Goal: Task Accomplishment & Management: Manage account settings

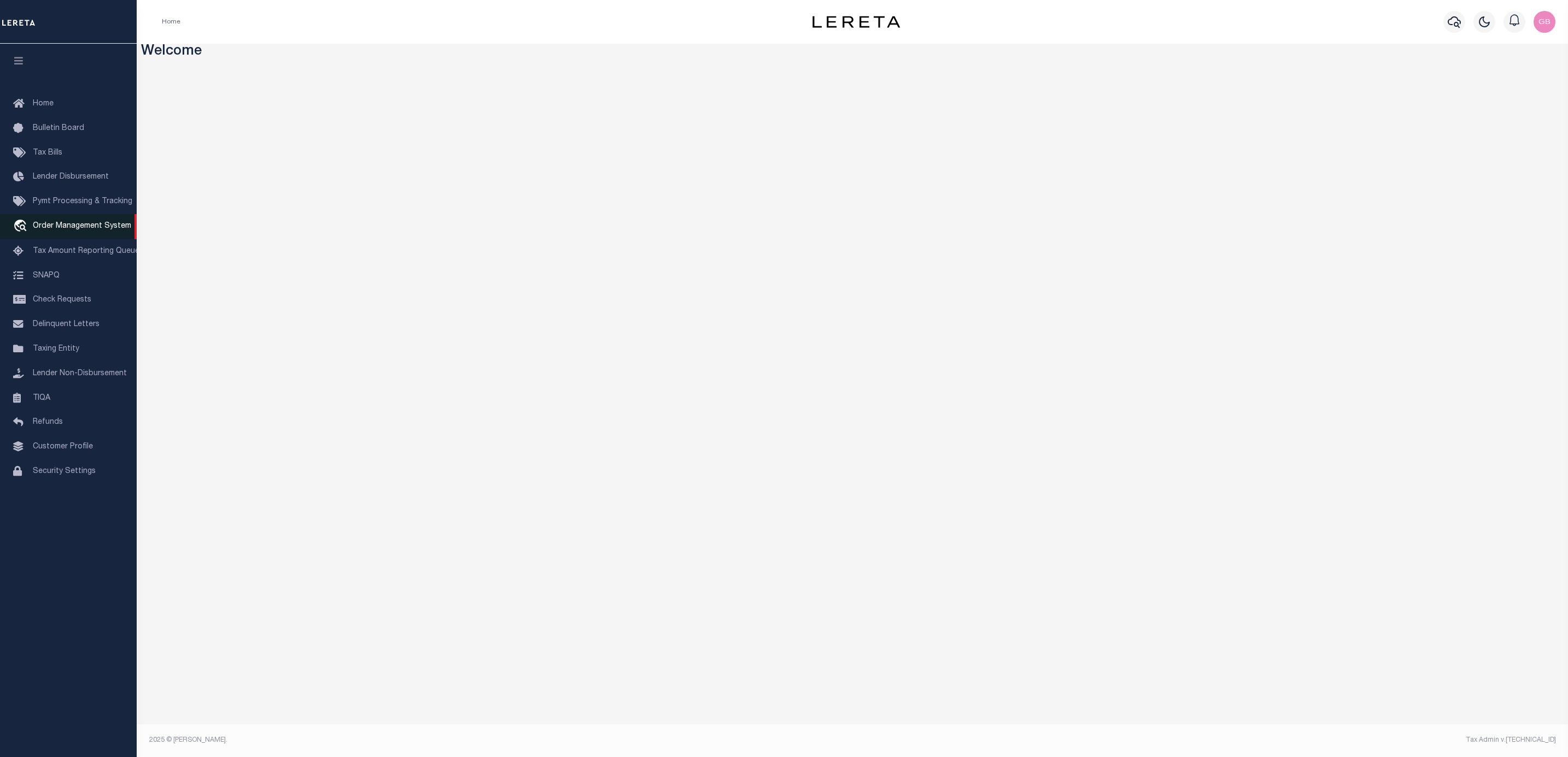
click at [76, 234] on link "travel_explore Order Management System" at bounding box center [68, 227] width 136 height 25
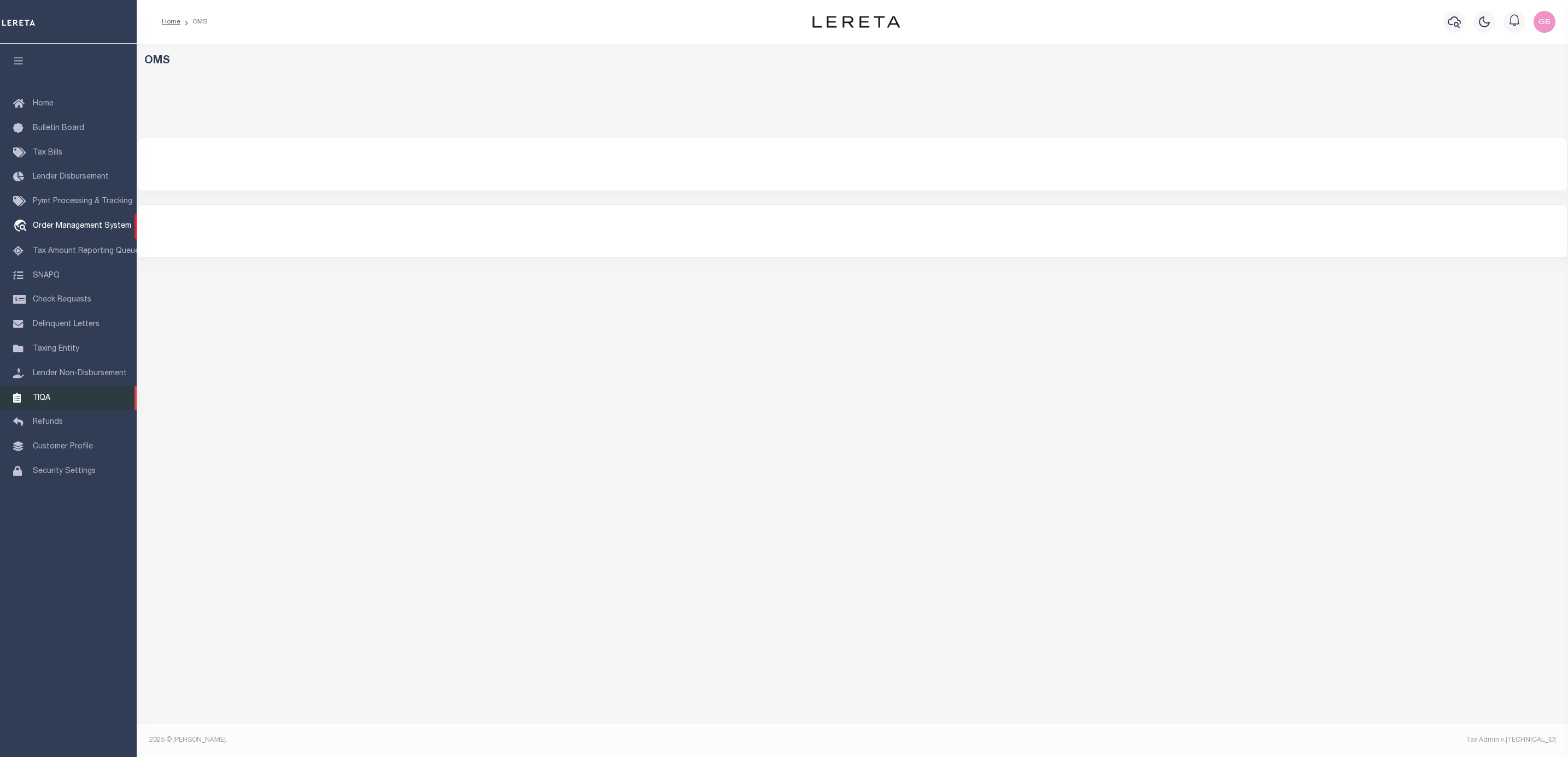
select select "200"
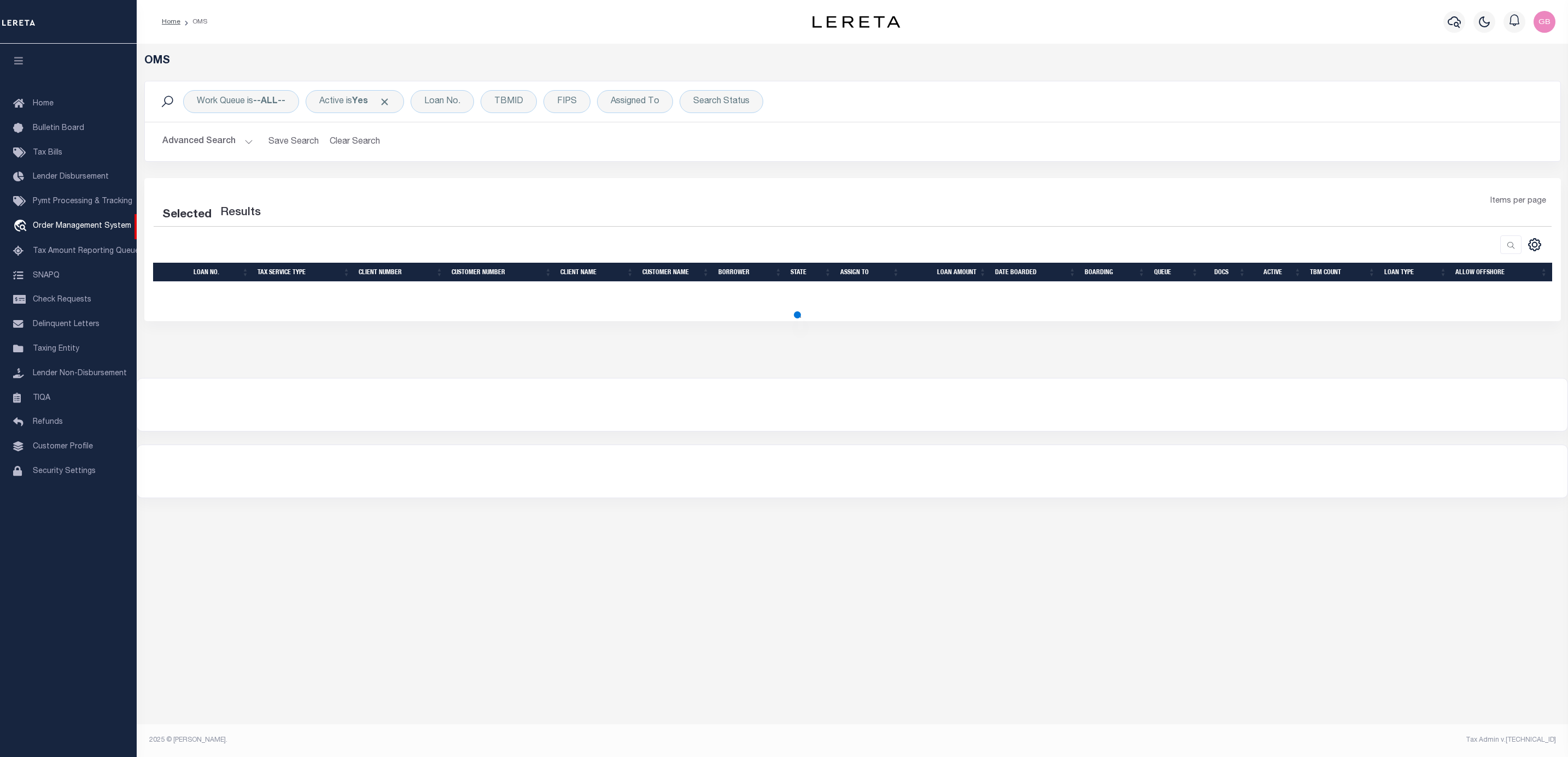
select select "200"
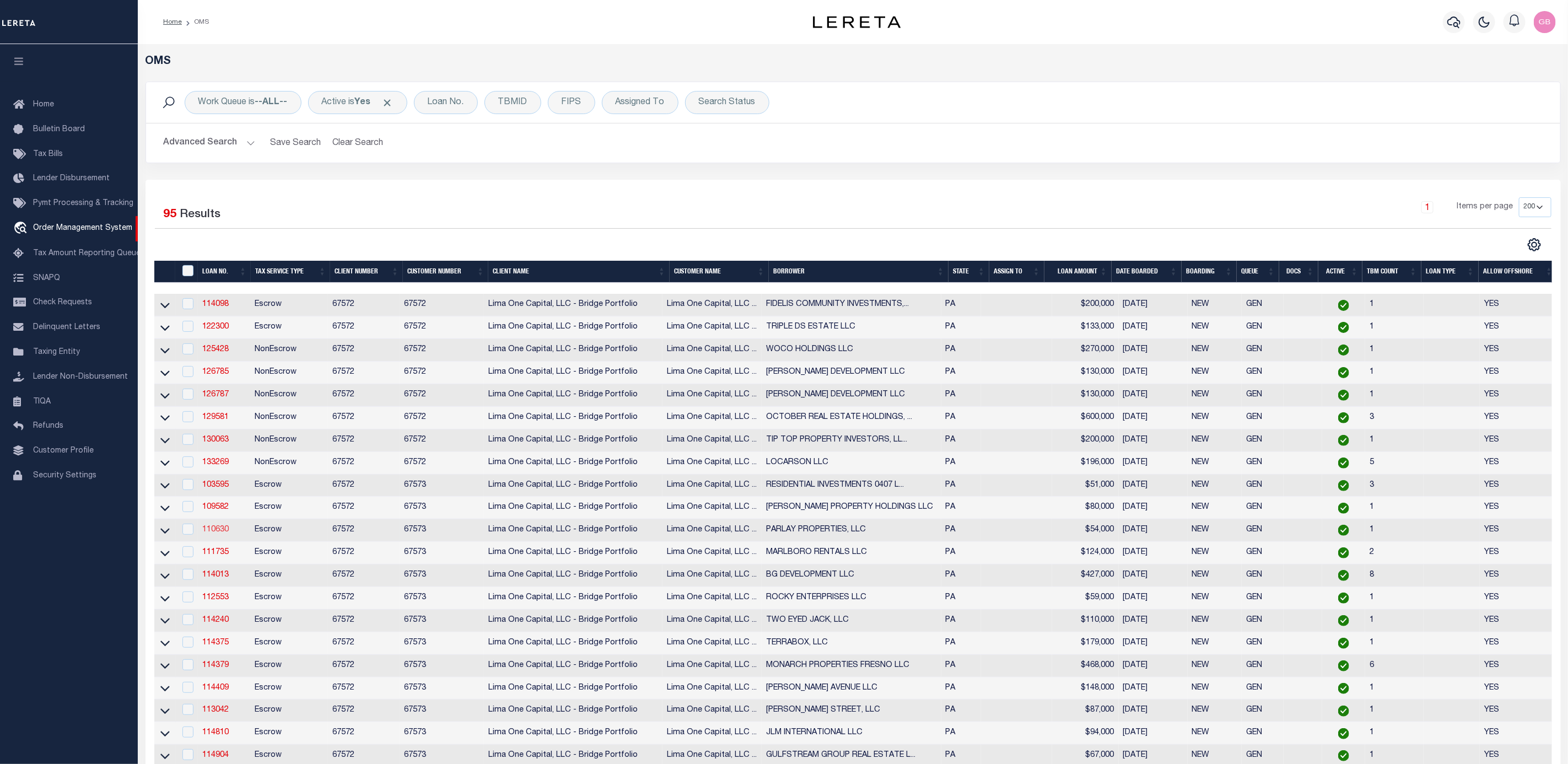
click at [215, 534] on link "110630" at bounding box center [216, 530] width 27 height 7
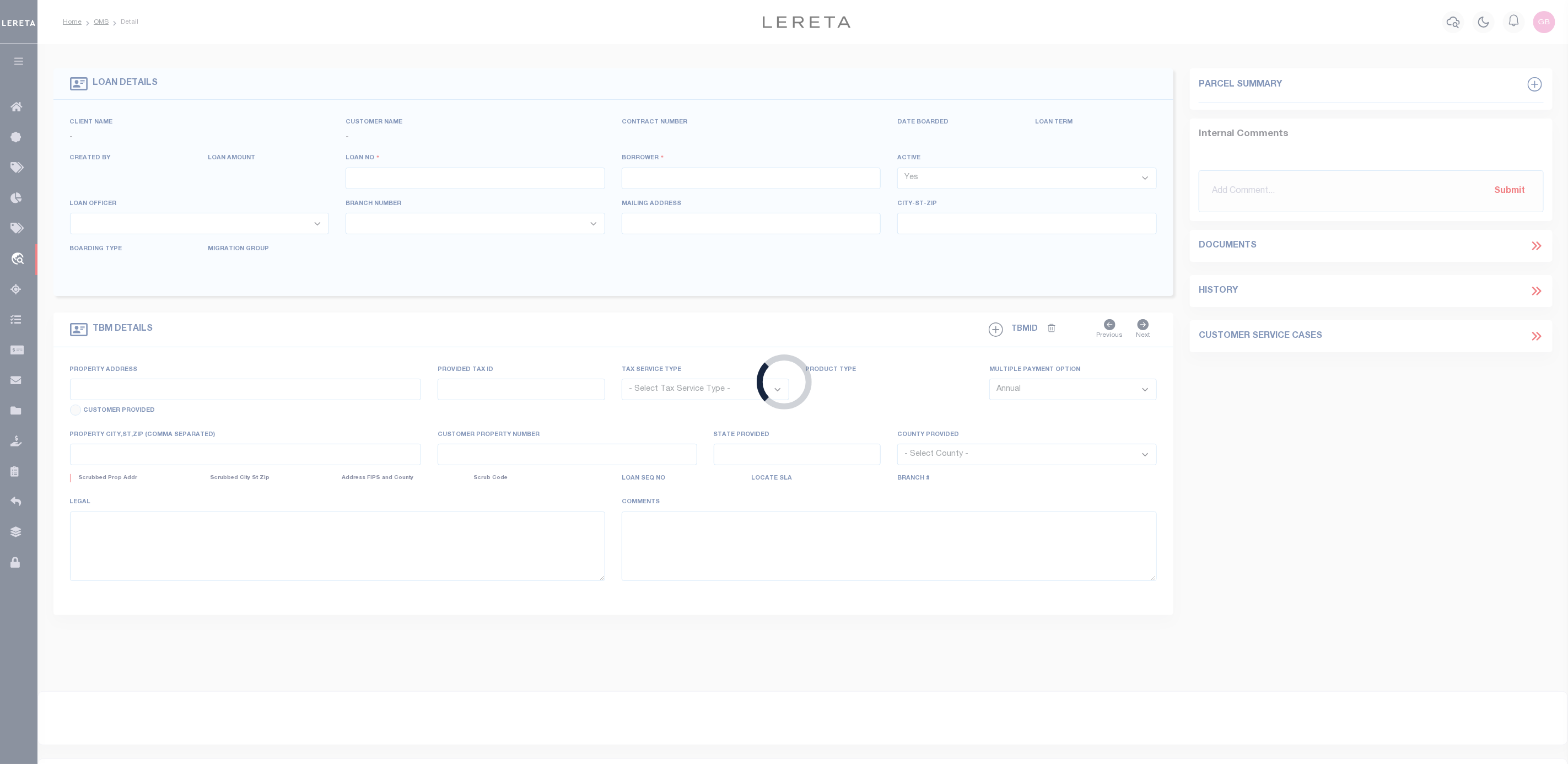
type input "110630"
type input "PARLAY PROPERTIES, LLC"
select select
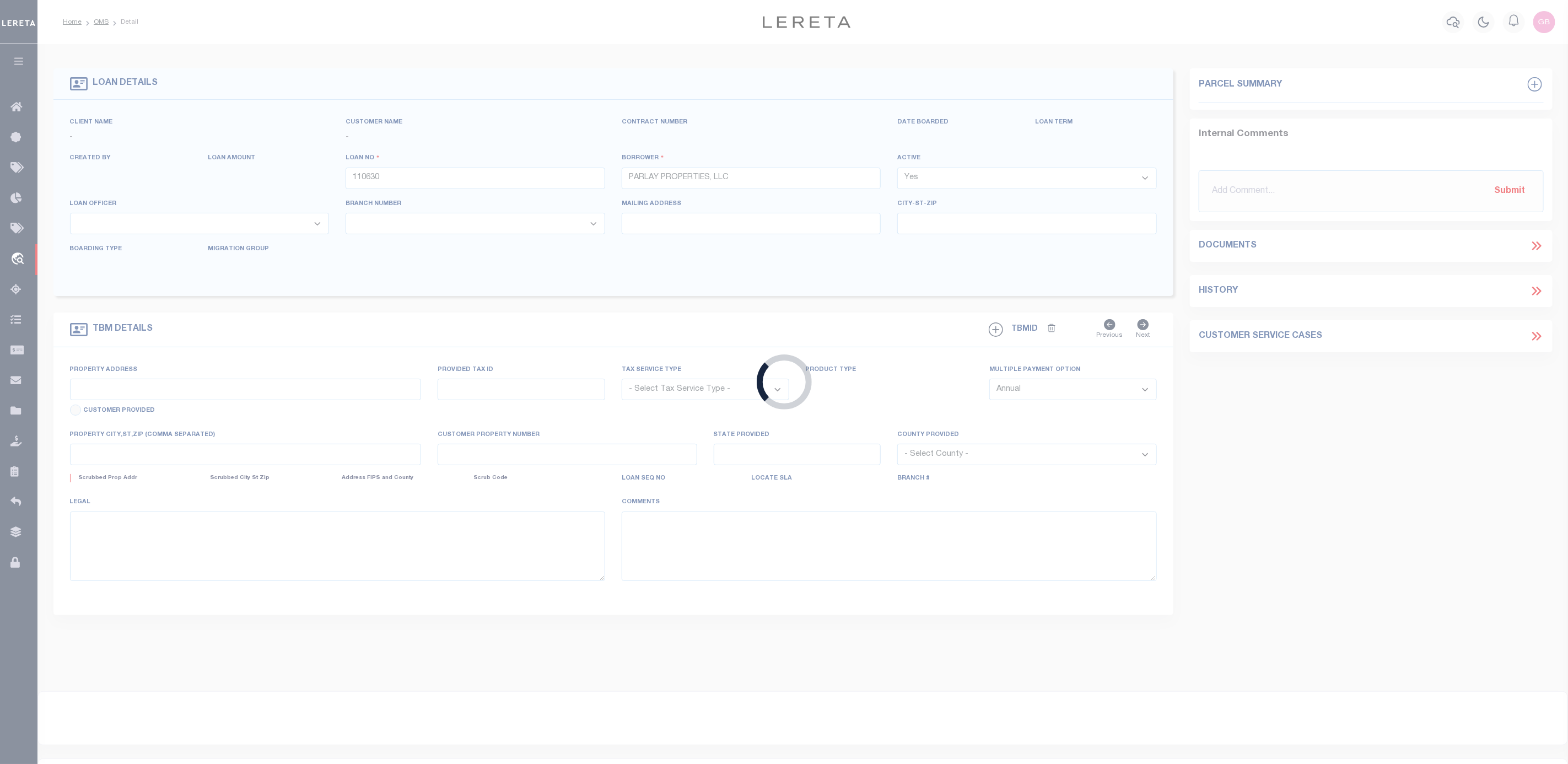
select select
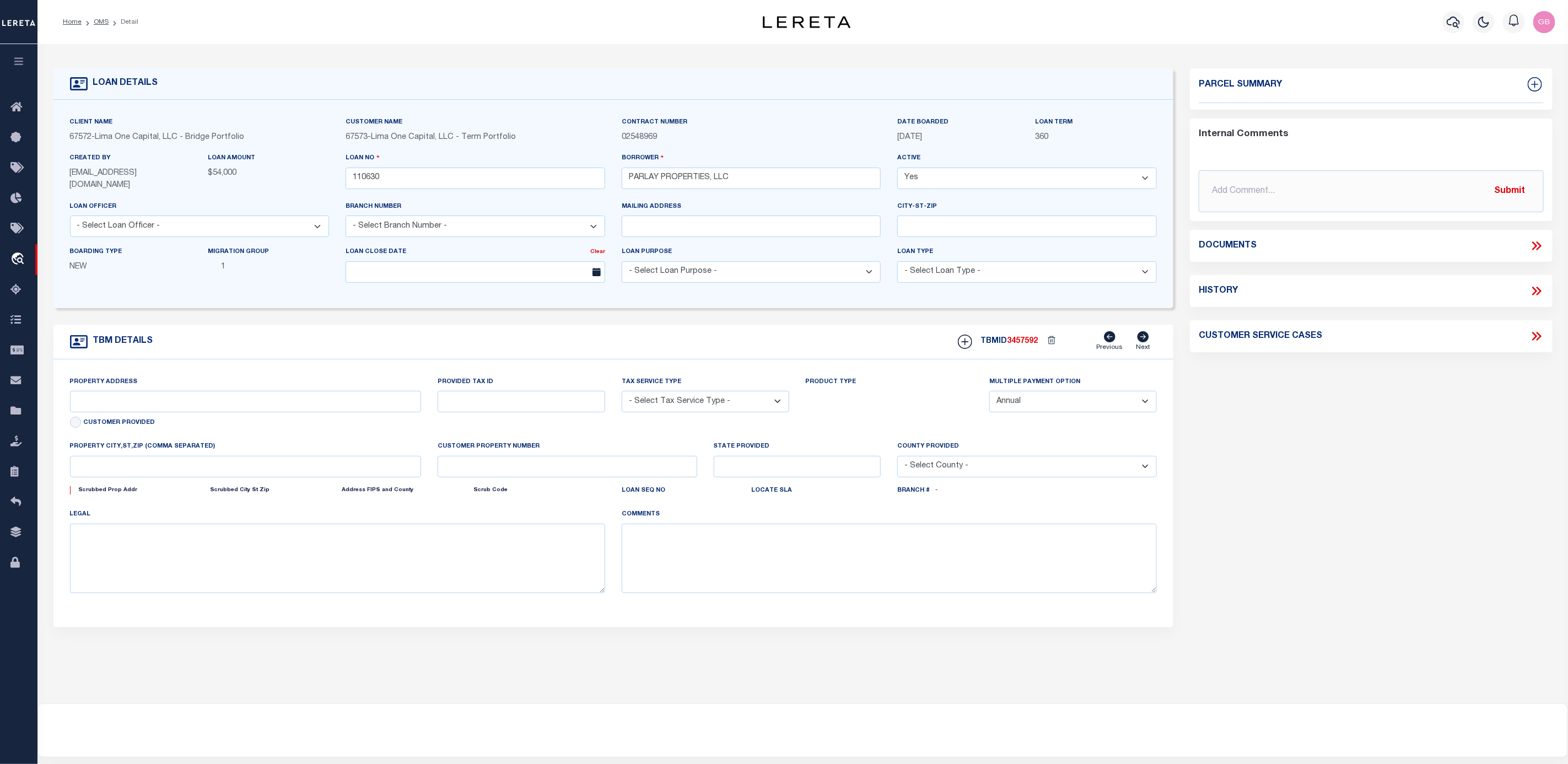
type input "616 EVANS AVE"
radio input "true"
select select "Escrow"
select select
type input "MCKEESPORT PA 15132"
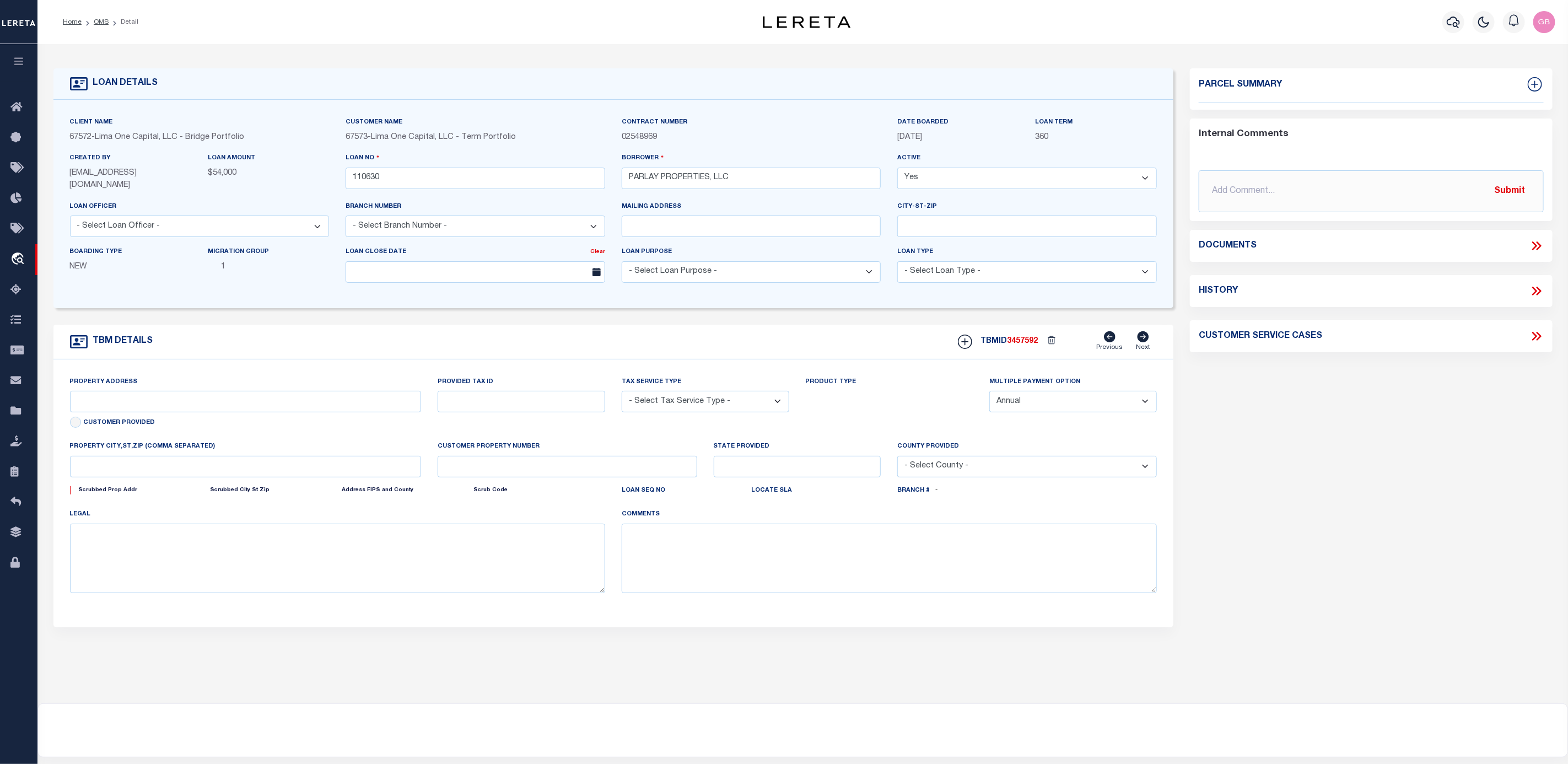
type input "110630-1"
type input "PA"
type textarea "COLLECTOR: ENTITY: PARCEL: 307"
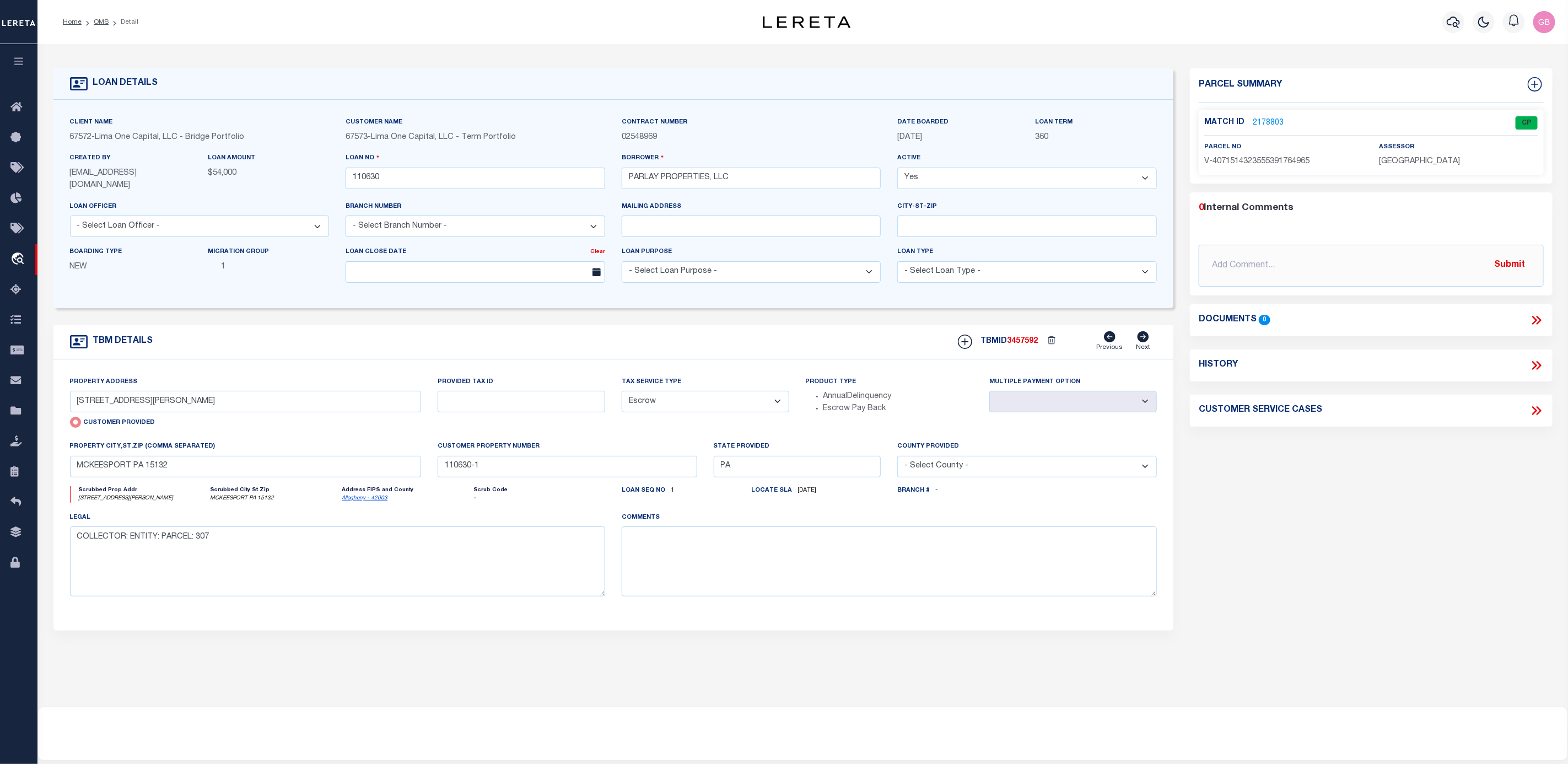
click at [1234, 363] on h4 "History" at bounding box center [1218, 365] width 39 height 10
click at [1541, 370] on icon at bounding box center [1536, 365] width 14 height 14
select select "100"
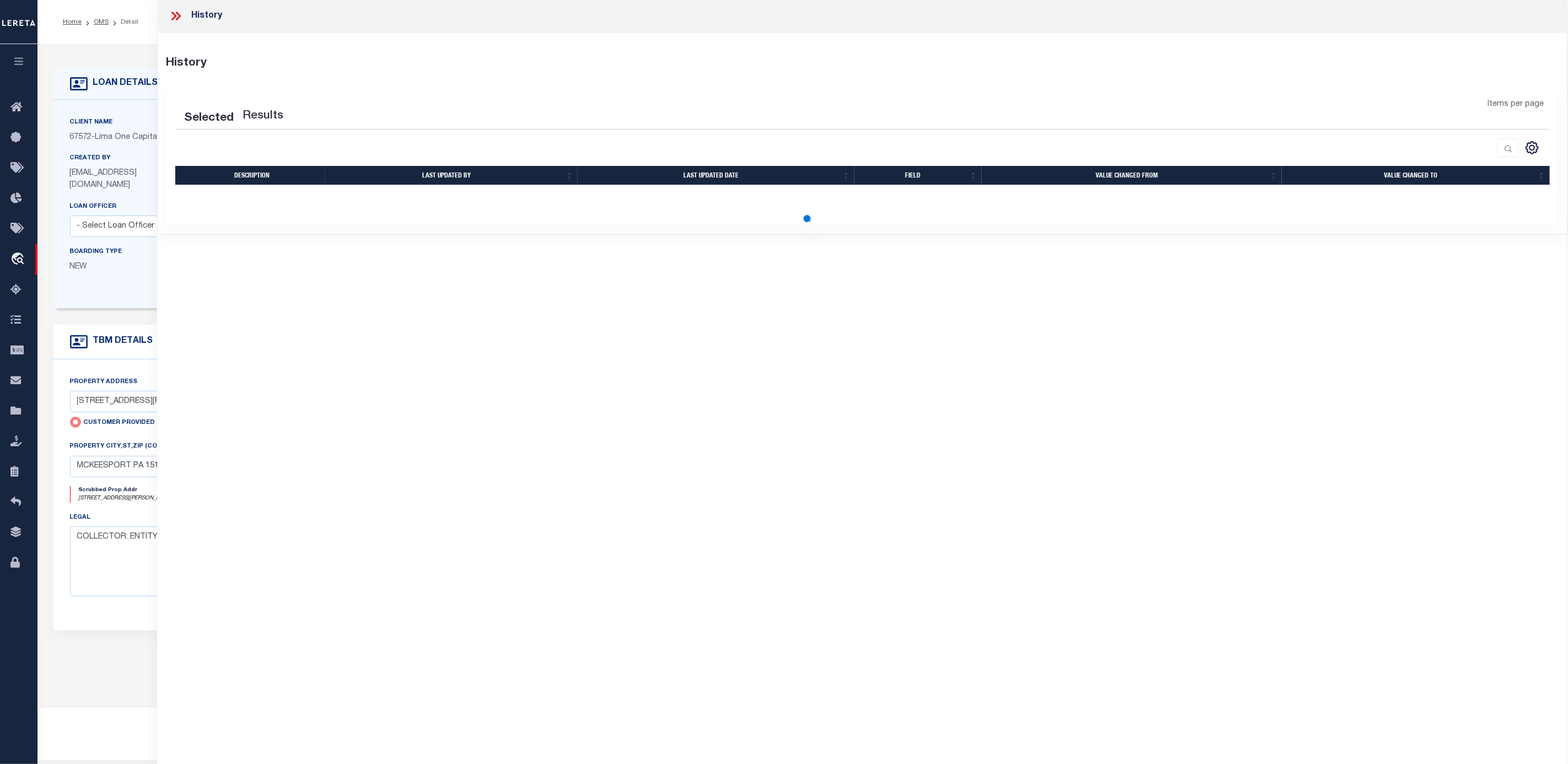
select select "100"
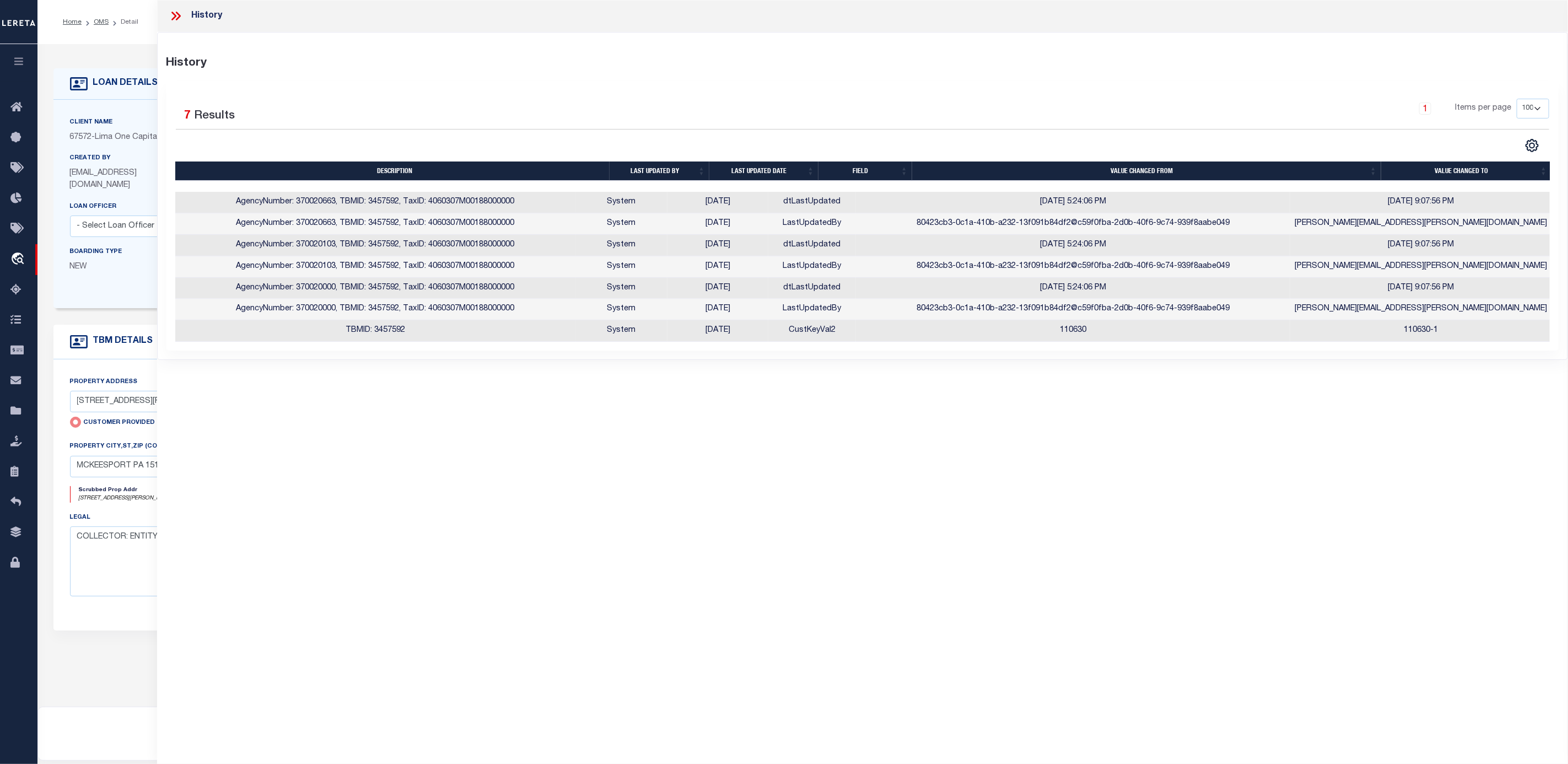
click at [386, 169] on th "Description" at bounding box center [393, 171] width 435 height 19
click at [1143, 170] on th "Value changed from" at bounding box center [1146, 171] width 469 height 19
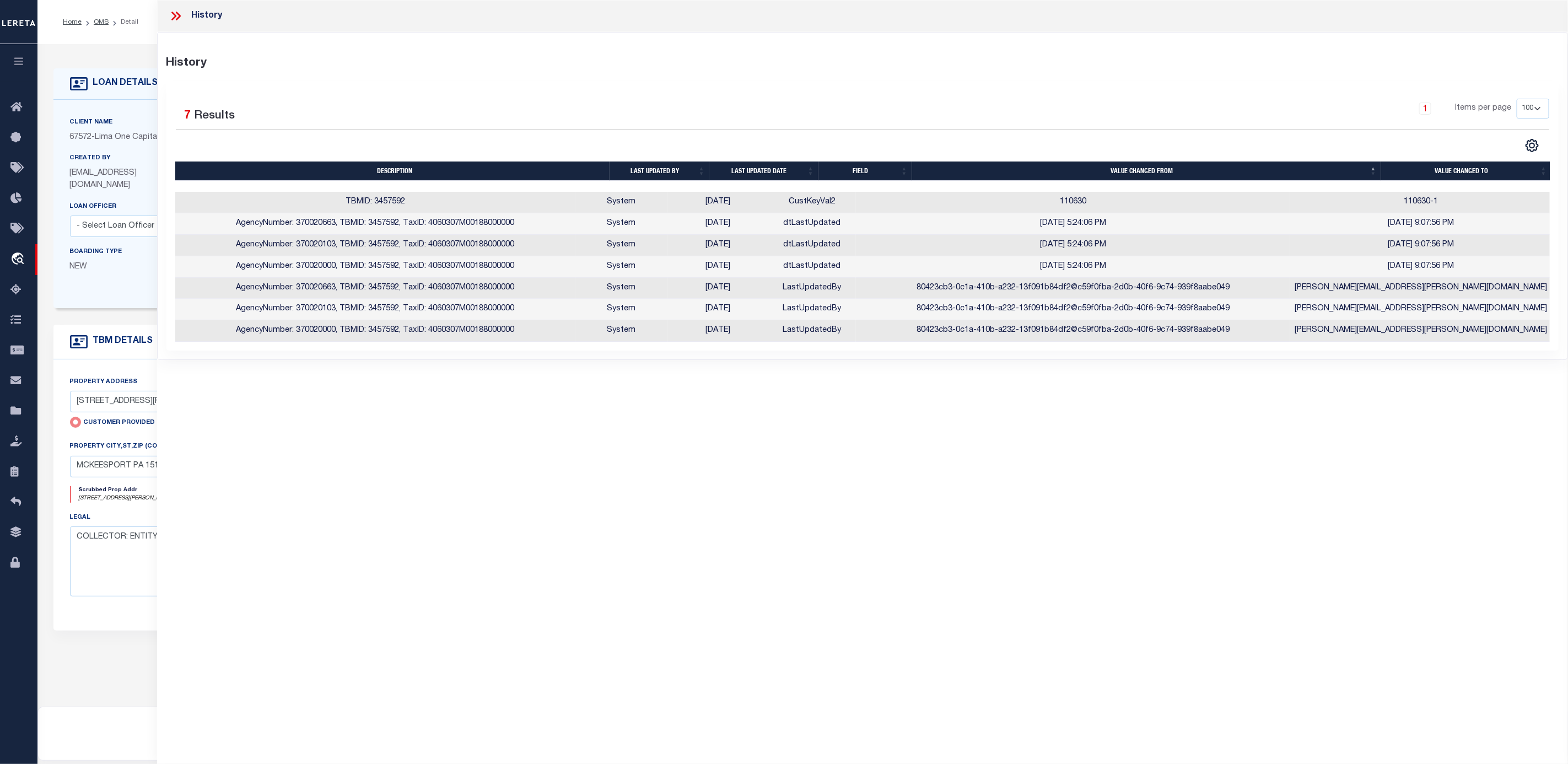
click at [866, 172] on th "Field" at bounding box center [865, 171] width 94 height 19
click at [865, 172] on th "Field" at bounding box center [865, 171] width 94 height 19
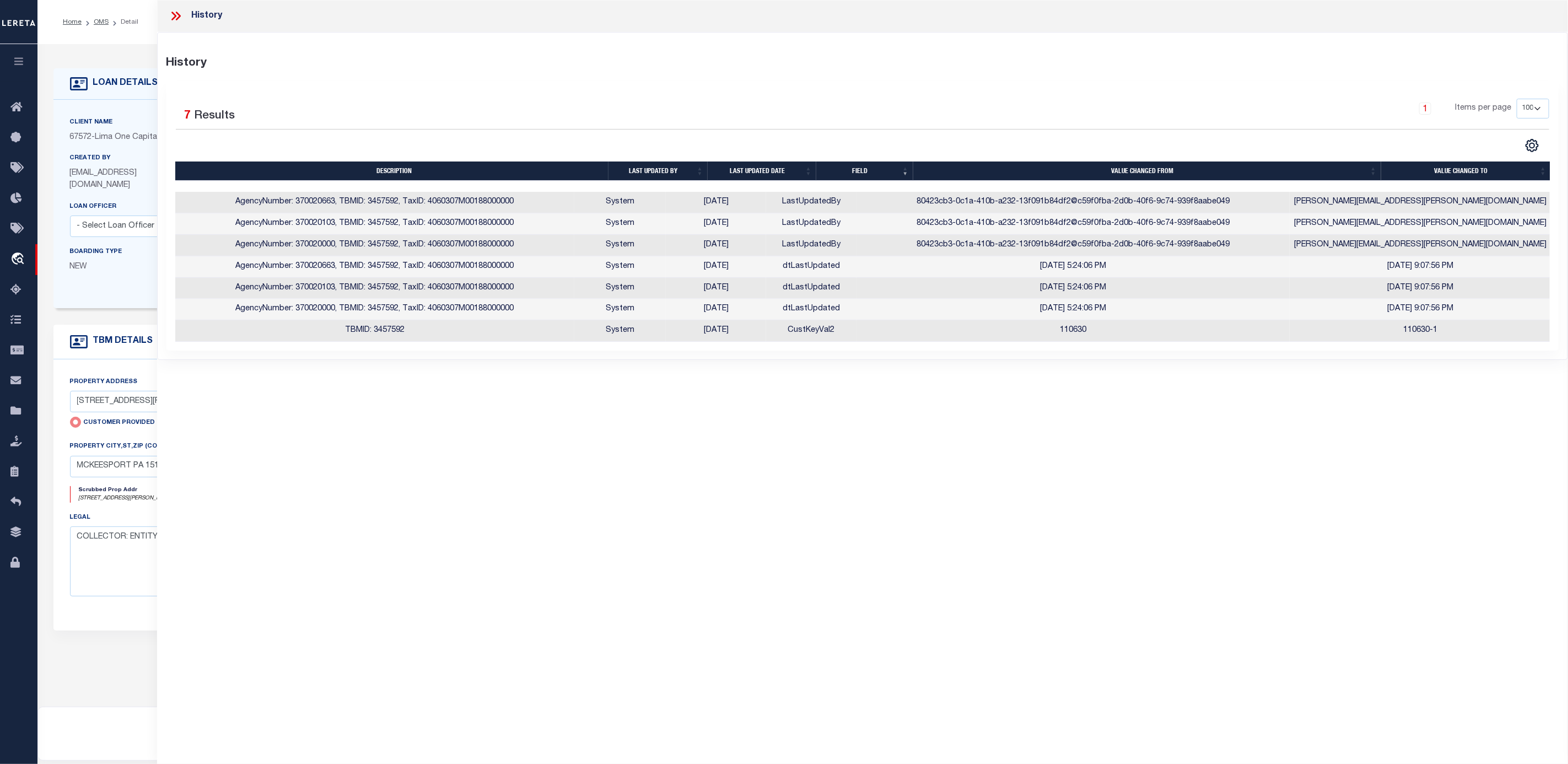
click at [778, 172] on th "Last updated date" at bounding box center [762, 171] width 109 height 19
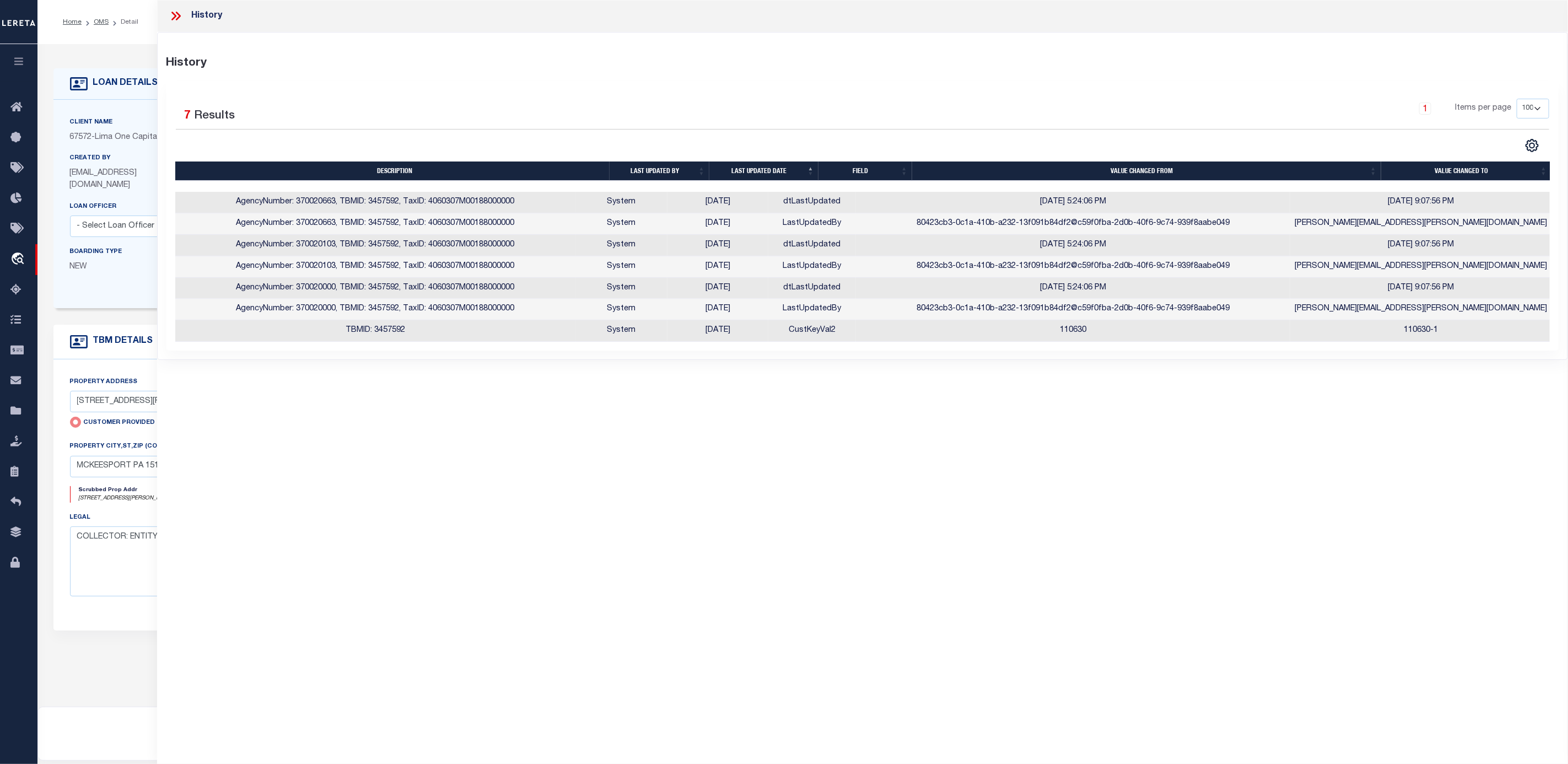
click at [651, 172] on th "Last updated by" at bounding box center [659, 171] width 100 height 19
click at [463, 167] on th "Description" at bounding box center [393, 171] width 435 height 19
click at [389, 174] on th "Description" at bounding box center [393, 171] width 435 height 19
click at [396, 174] on th "Description" at bounding box center [393, 171] width 435 height 19
click at [1448, 165] on th "Value changed to" at bounding box center [1466, 171] width 170 height 19
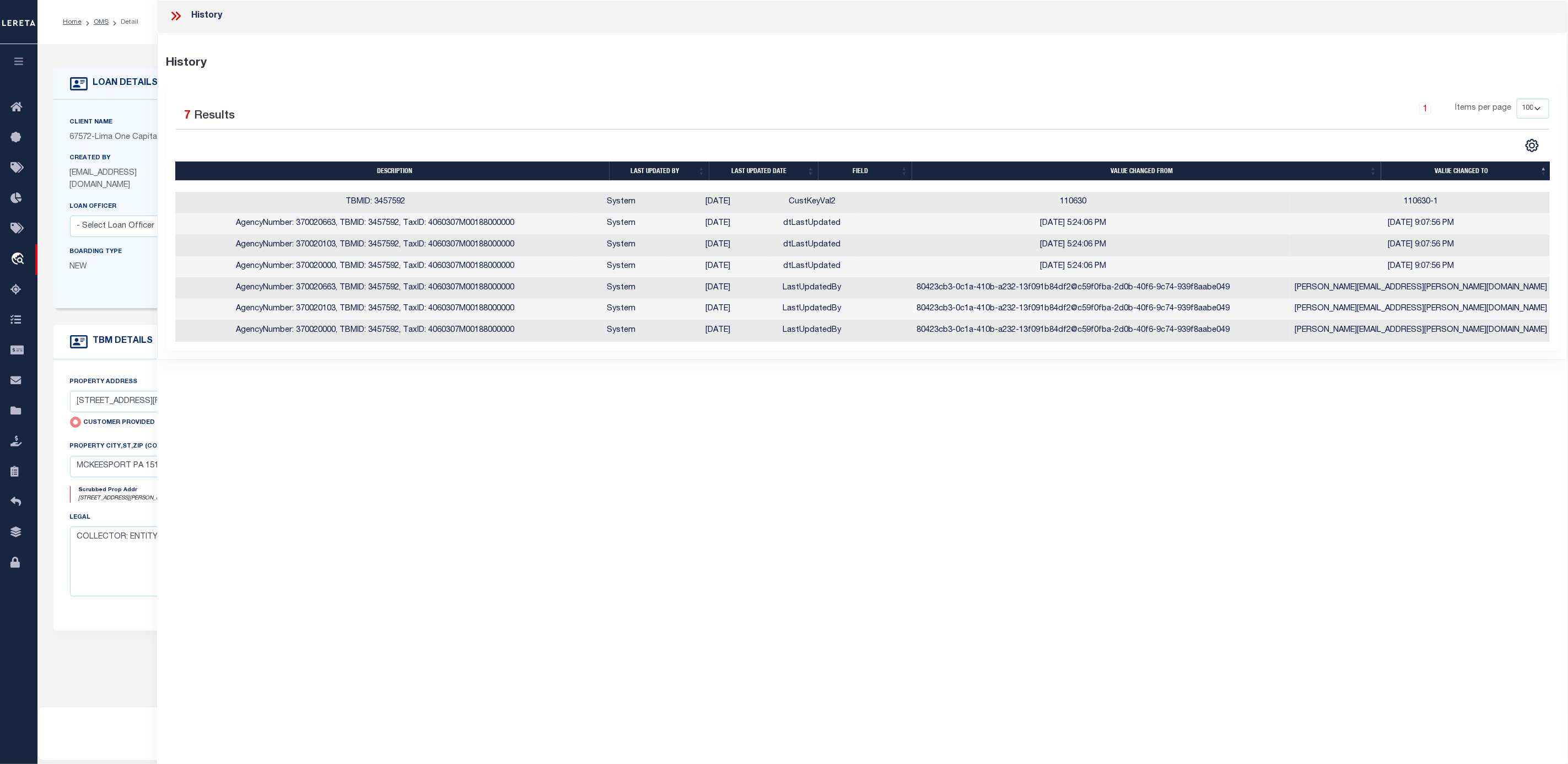
click at [387, 174] on th "Description" at bounding box center [393, 171] width 435 height 19
click at [379, 170] on th "Description" at bounding box center [393, 171] width 435 height 19
click at [178, 16] on icon at bounding box center [175, 16] width 14 height 14
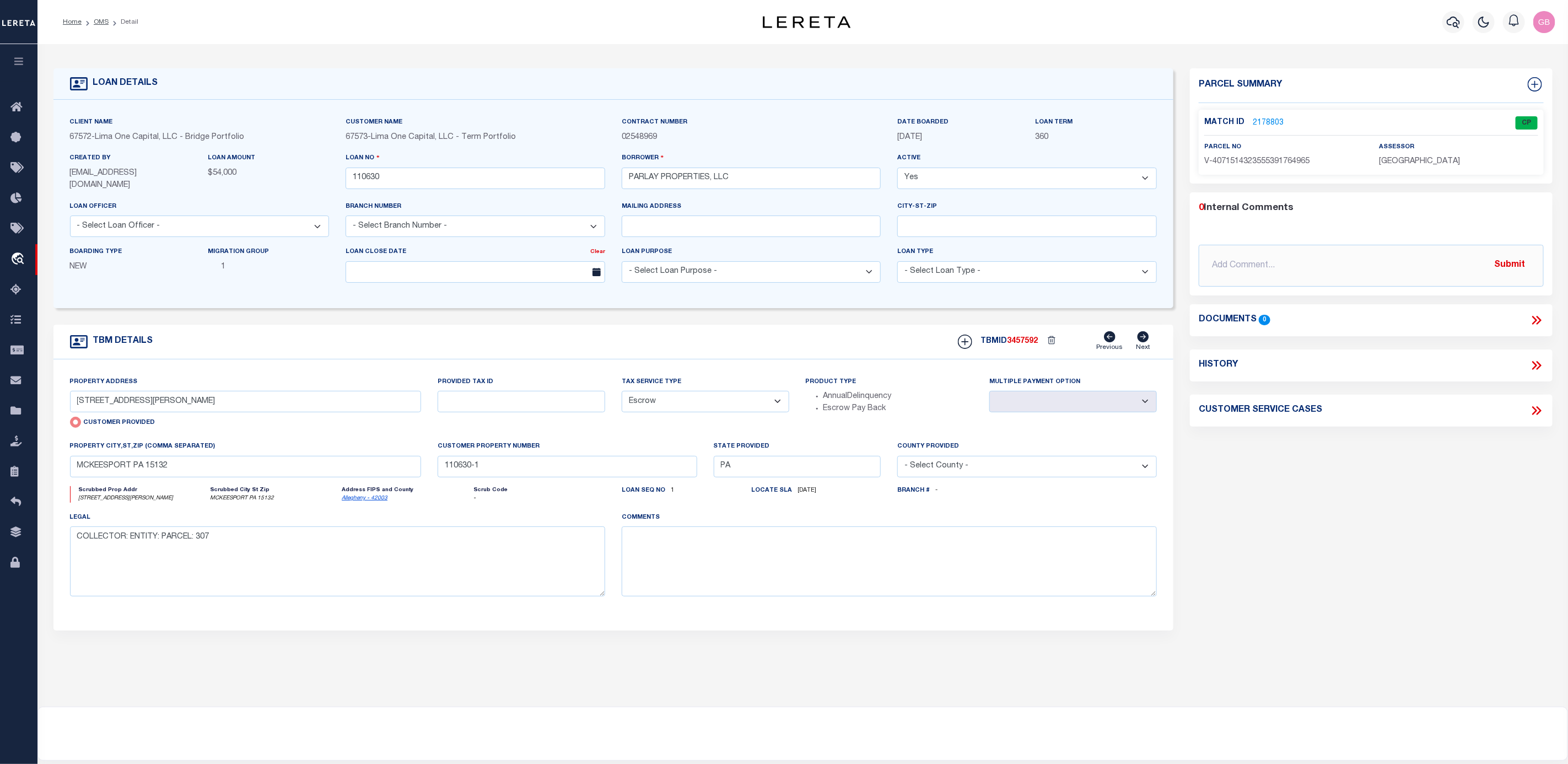
drag, startPoint x: 12, startPoint y: 417, endPoint x: 201, endPoint y: 430, distance: 189.4
click at [12, 417] on icon at bounding box center [19, 411] width 18 height 14
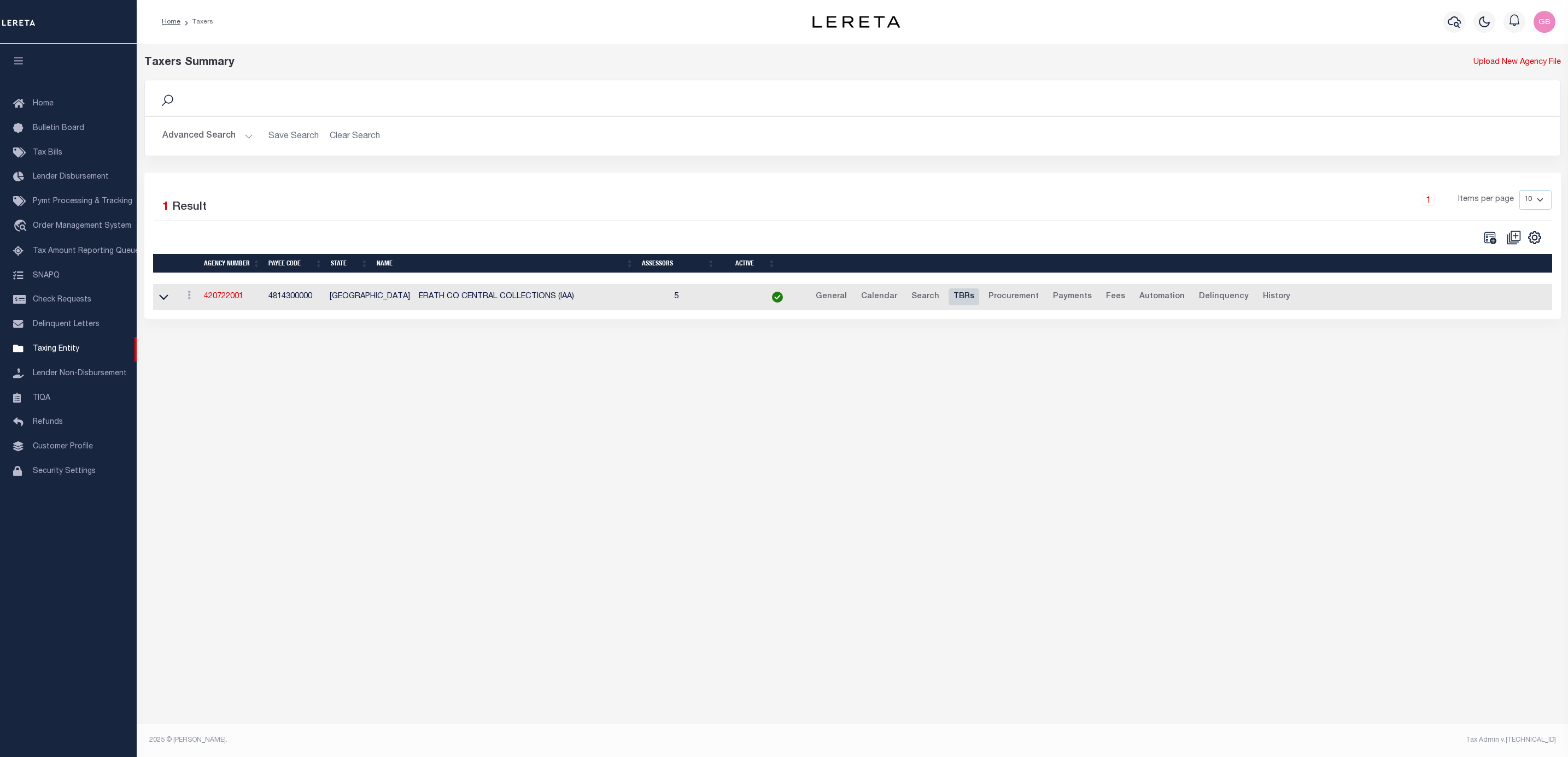
click at [948, 297] on link "TBRs" at bounding box center [964, 297] width 31 height 18
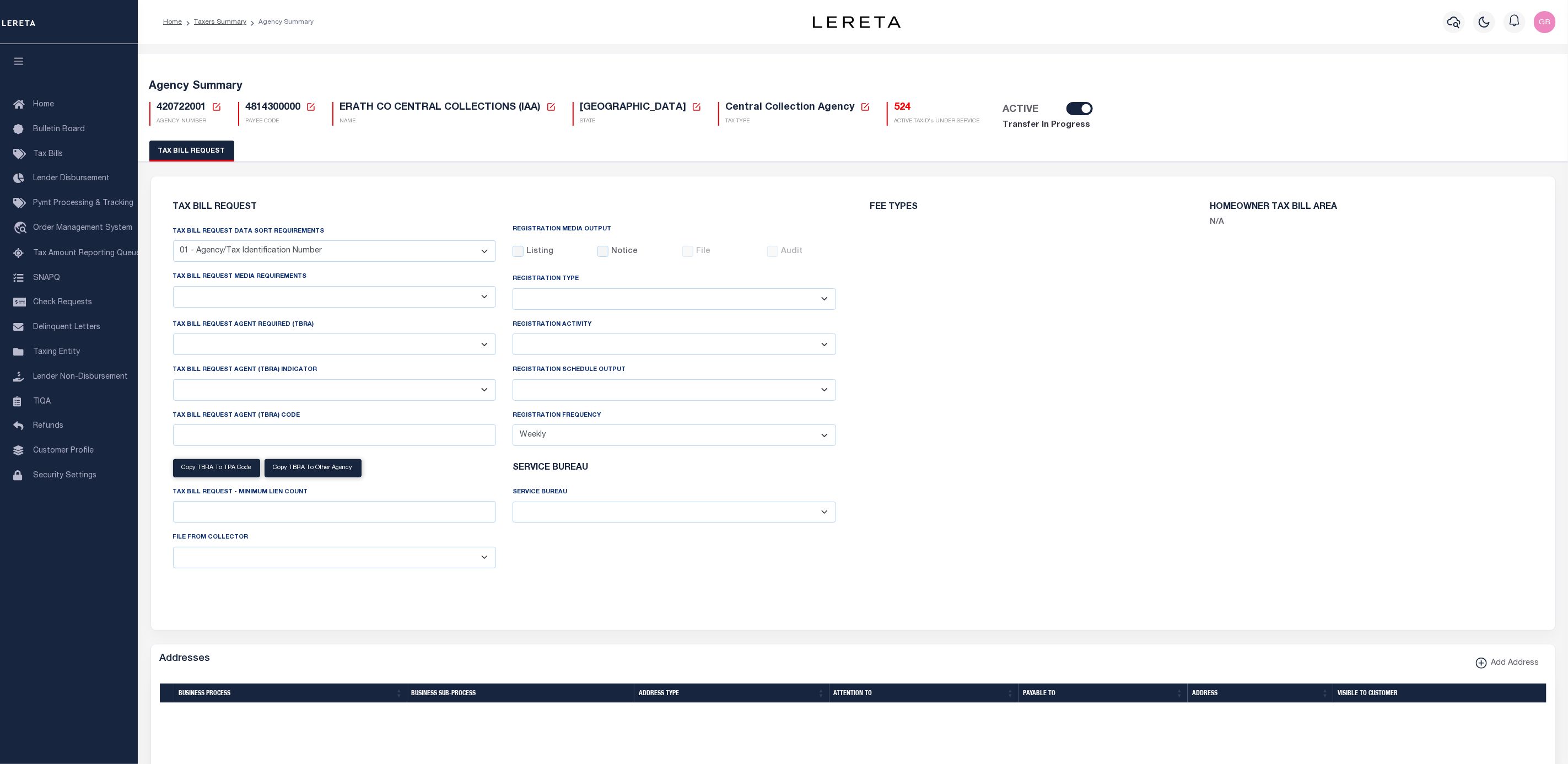
select select "29"
checkbox input "false"
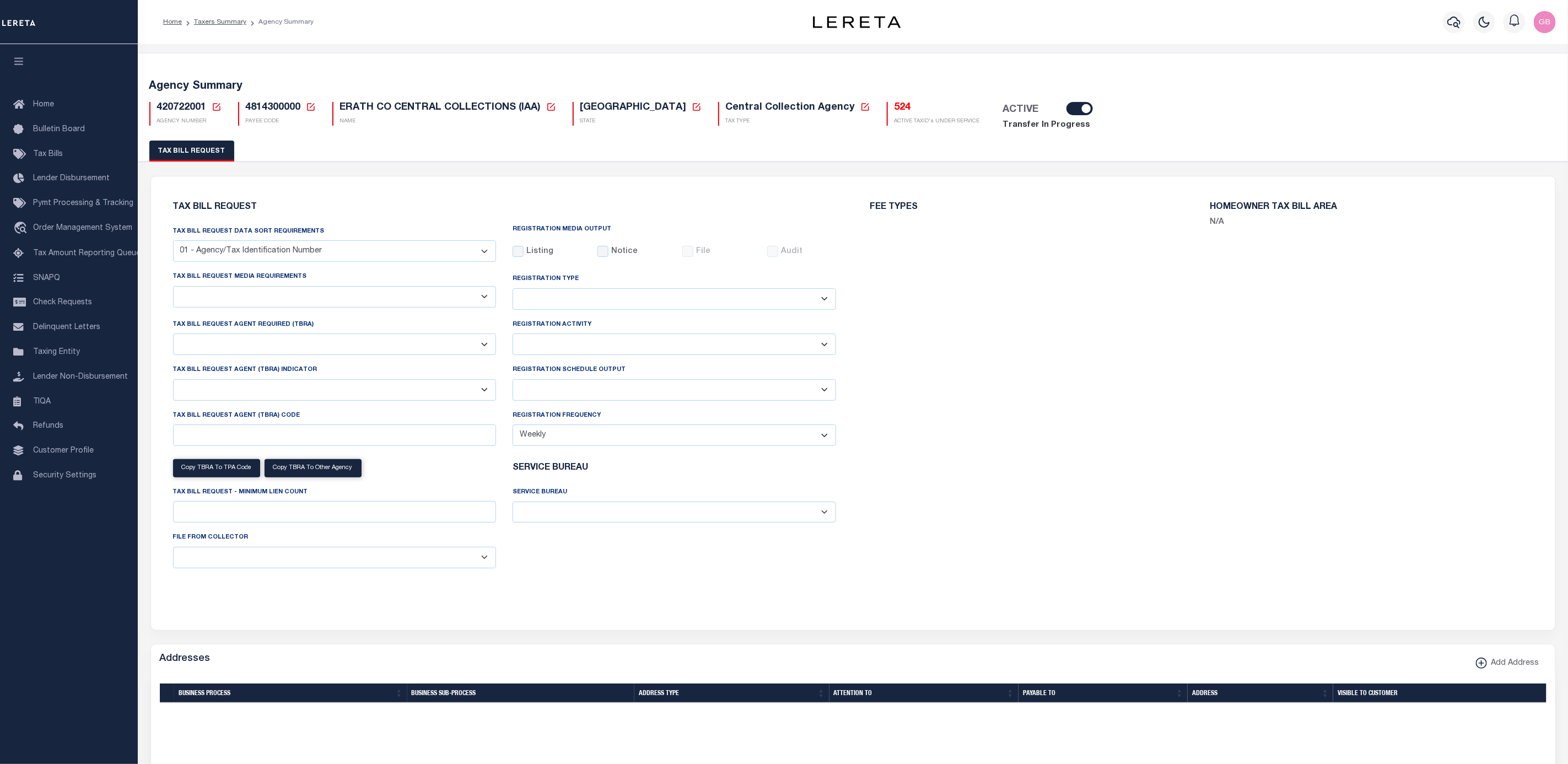
select select "20"
select select "false"
select select
select select "4800143000"
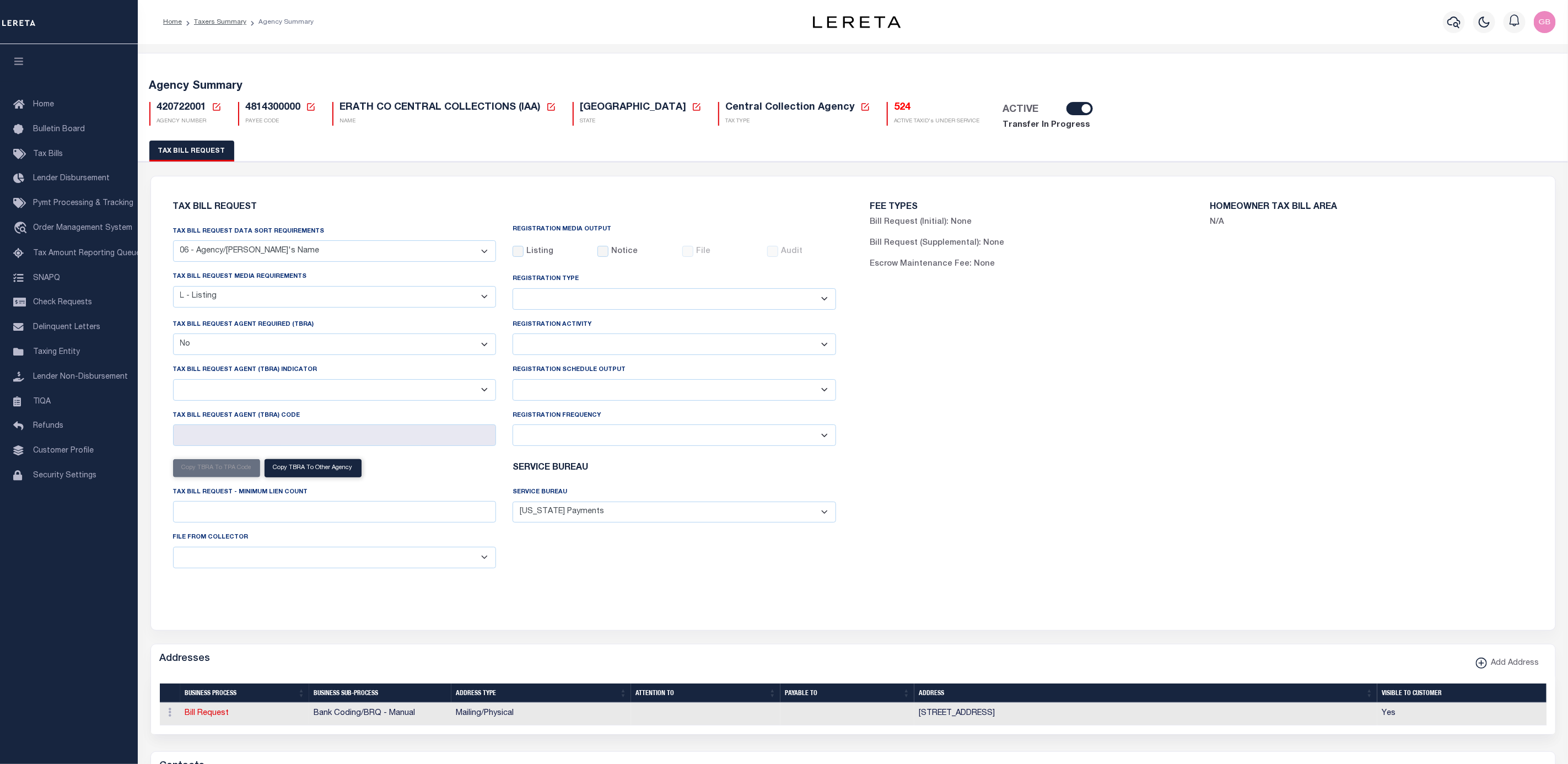
click at [216, 19] on link "Taxers Summary" at bounding box center [220, 22] width 52 height 7
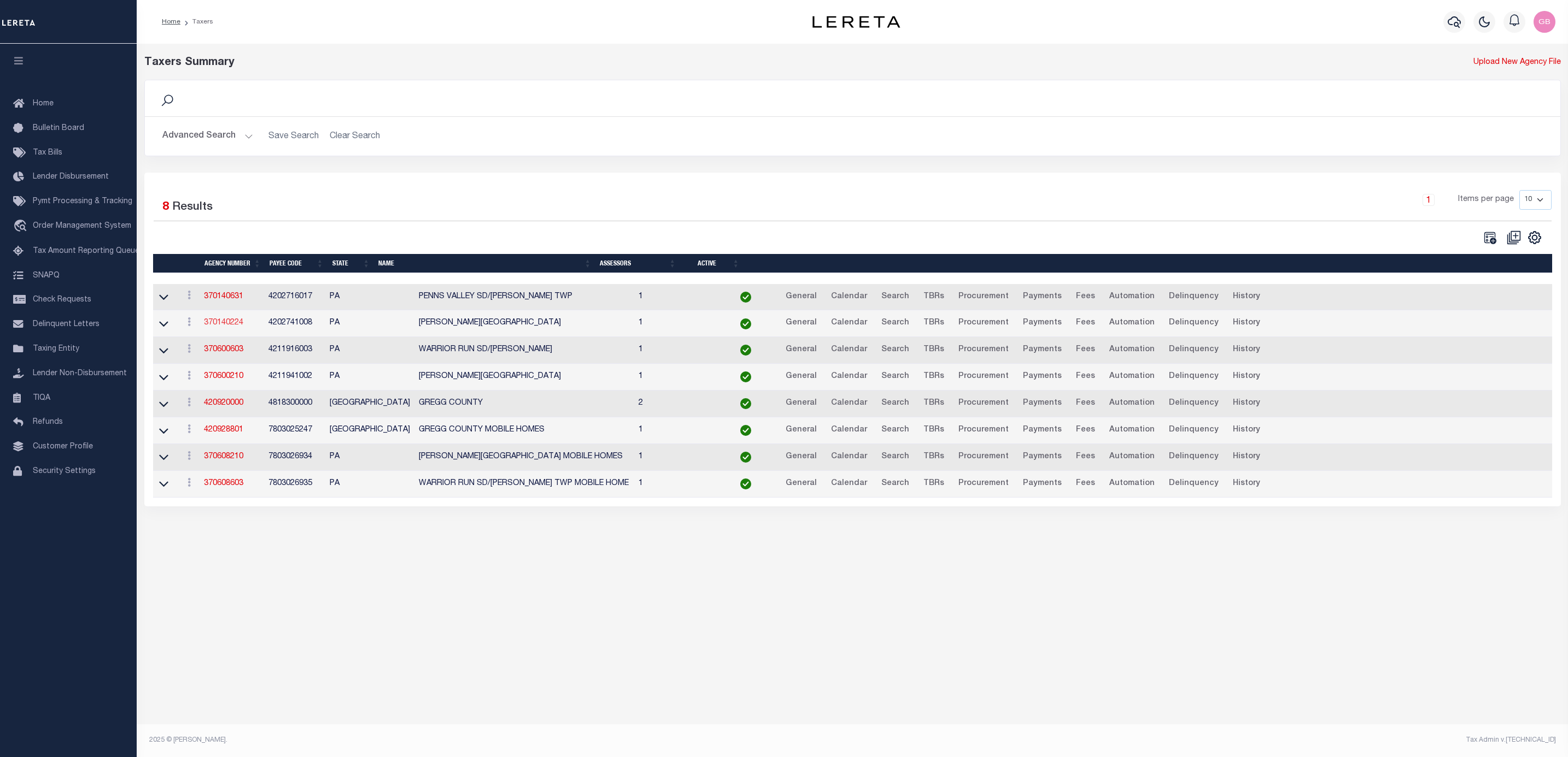
click at [219, 327] on link "370140224" at bounding box center [223, 323] width 39 height 7
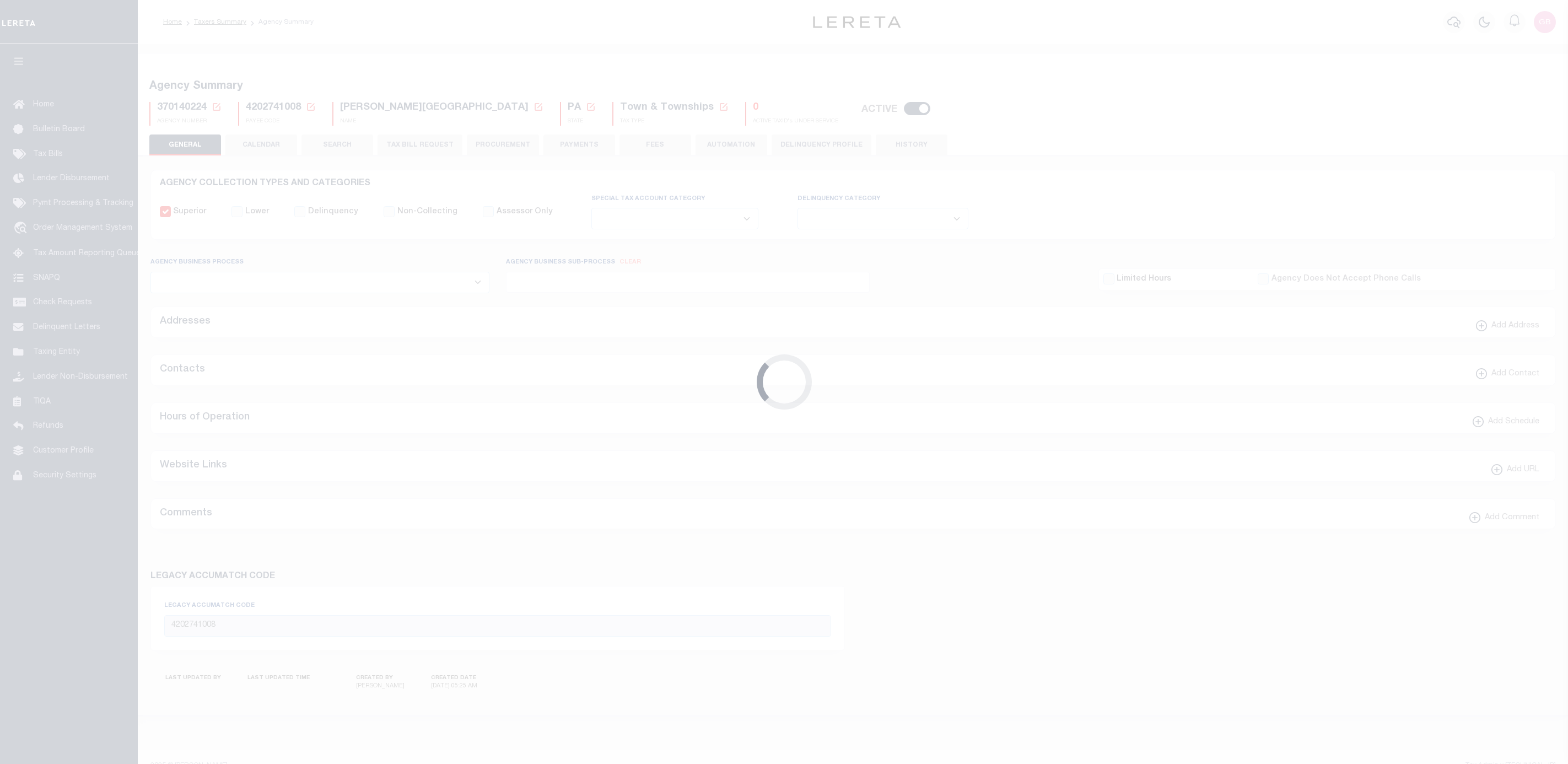
select select
select select "true"
select select "false"
select select "7"
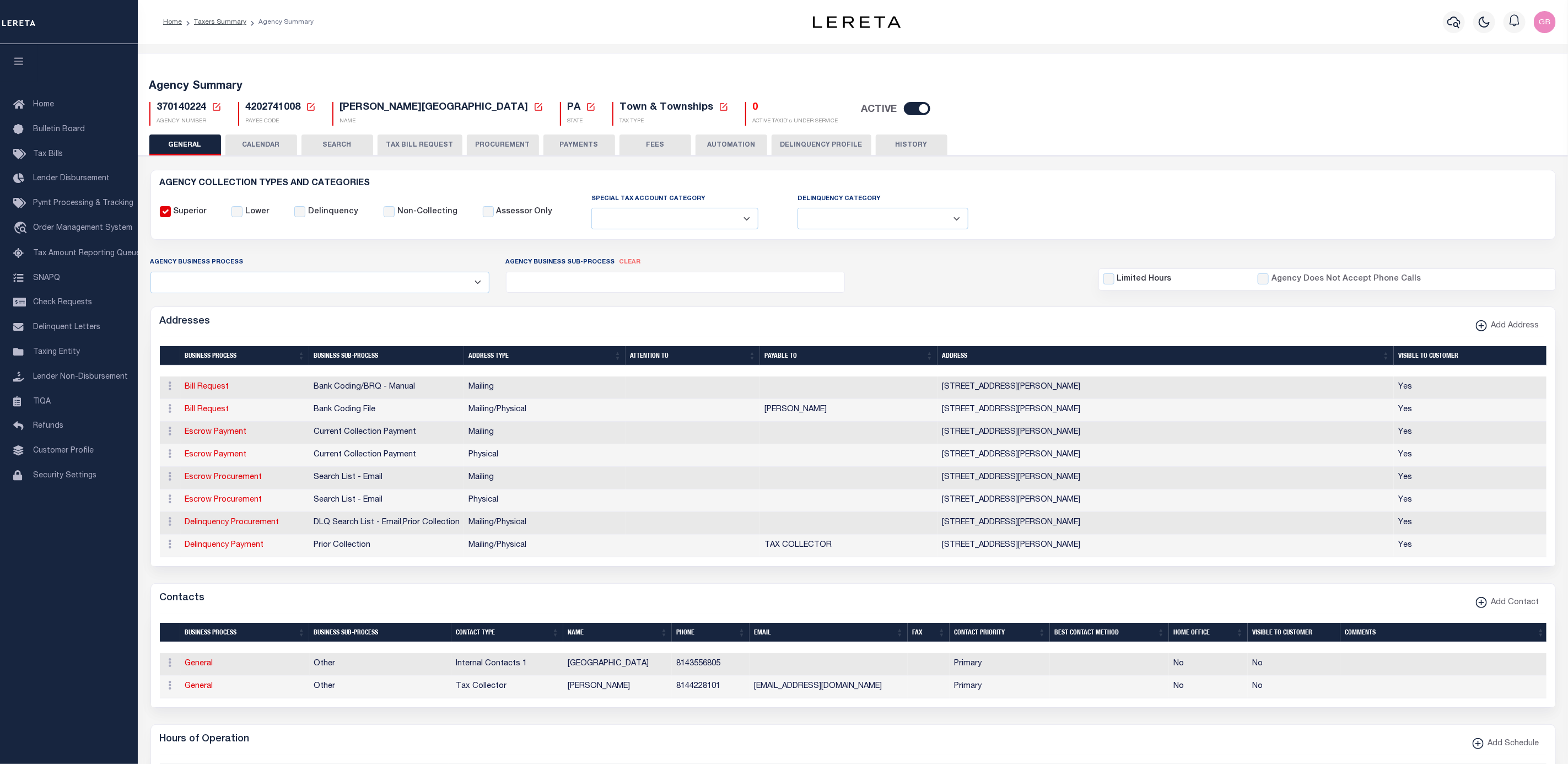
click at [570, 149] on button "PAYMENTS" at bounding box center [579, 145] width 71 height 21
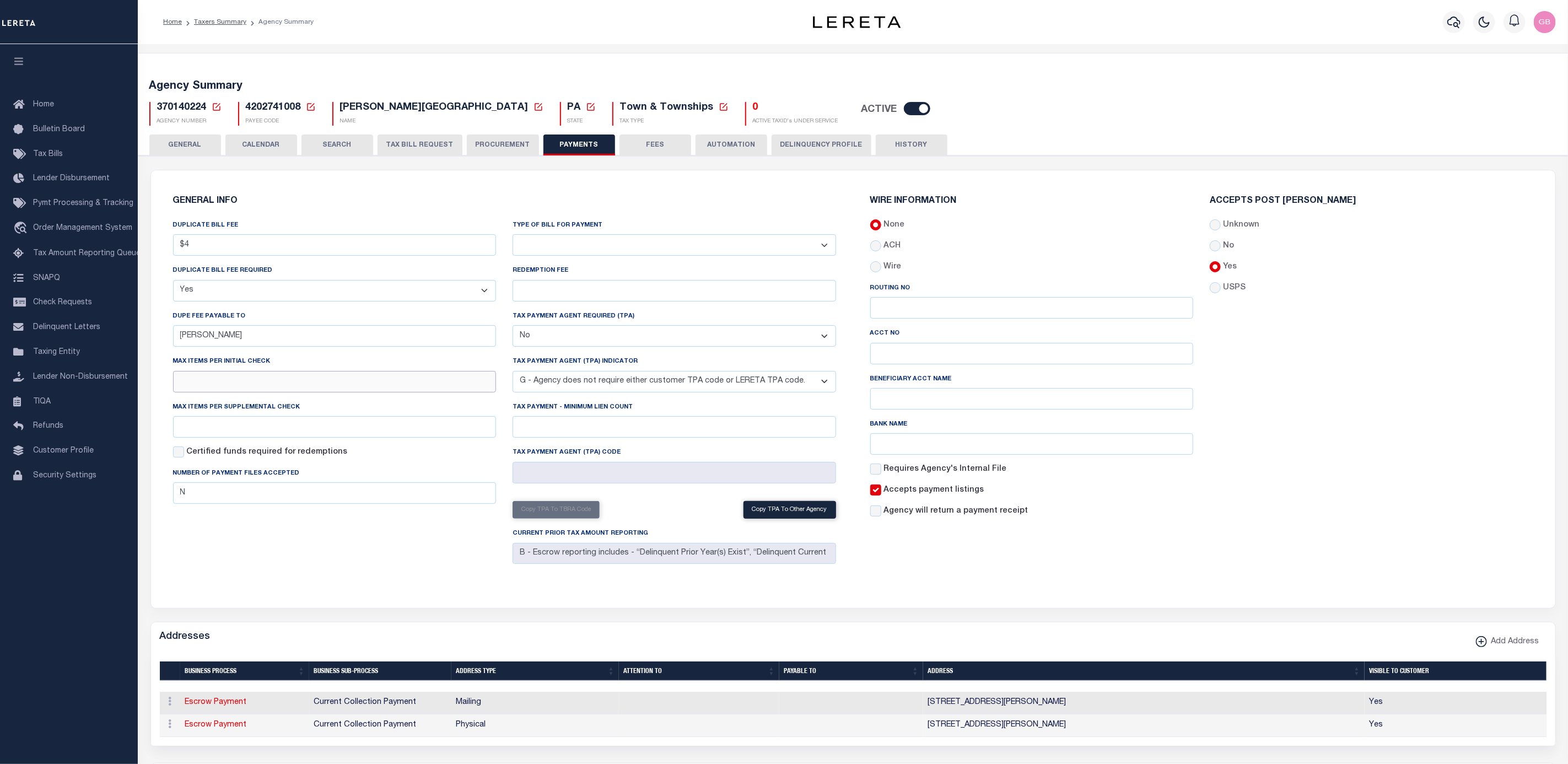
click at [286, 392] on input "text" at bounding box center [335, 382] width 323 height 22
type input "50"
click at [1491, 527] on div "Accepts Post [PERSON_NAME] Unknown No Yes" at bounding box center [1371, 362] width 340 height 330
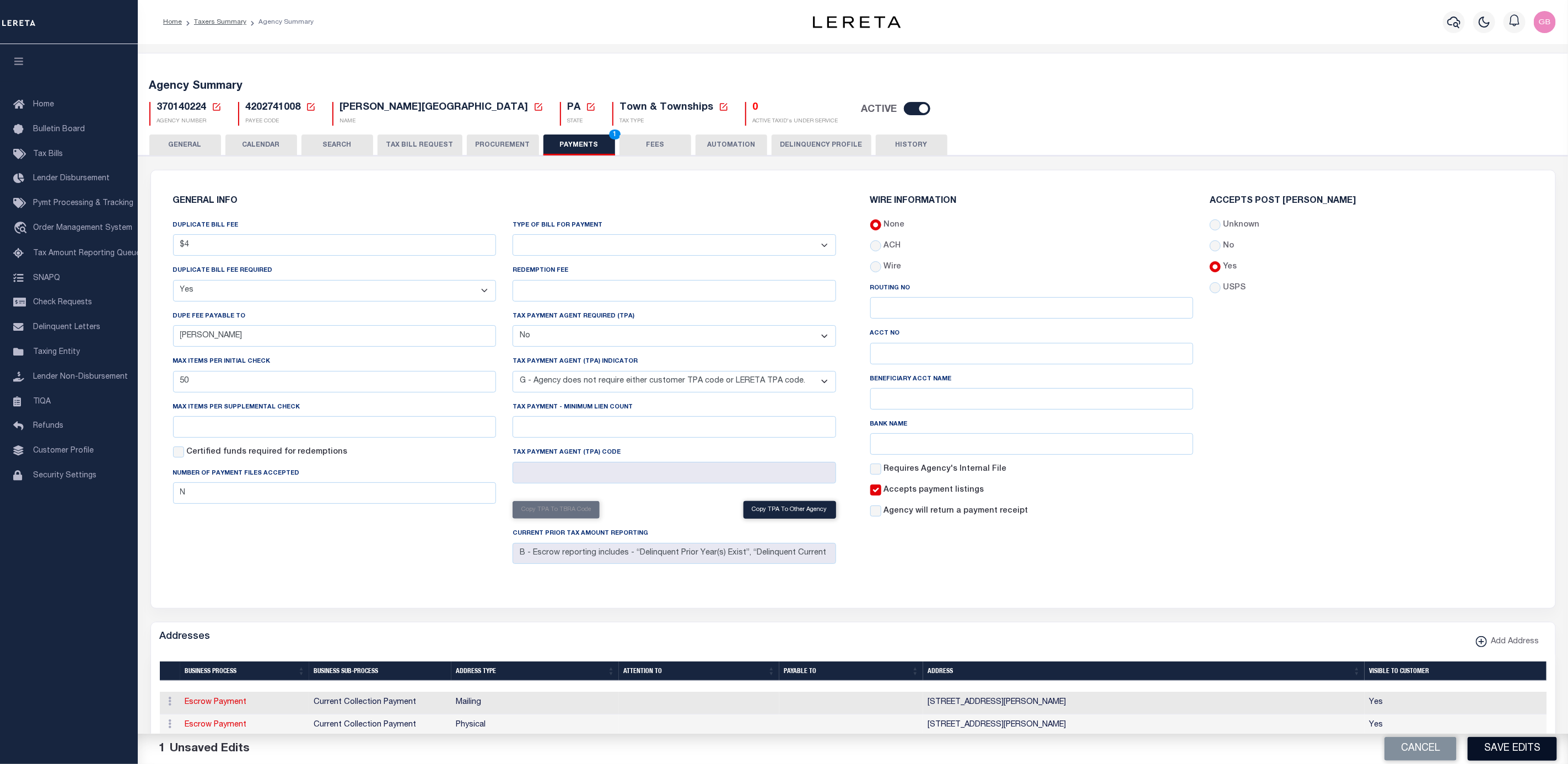
click at [1520, 754] on button "Save Edits" at bounding box center [1512, 749] width 89 height 24
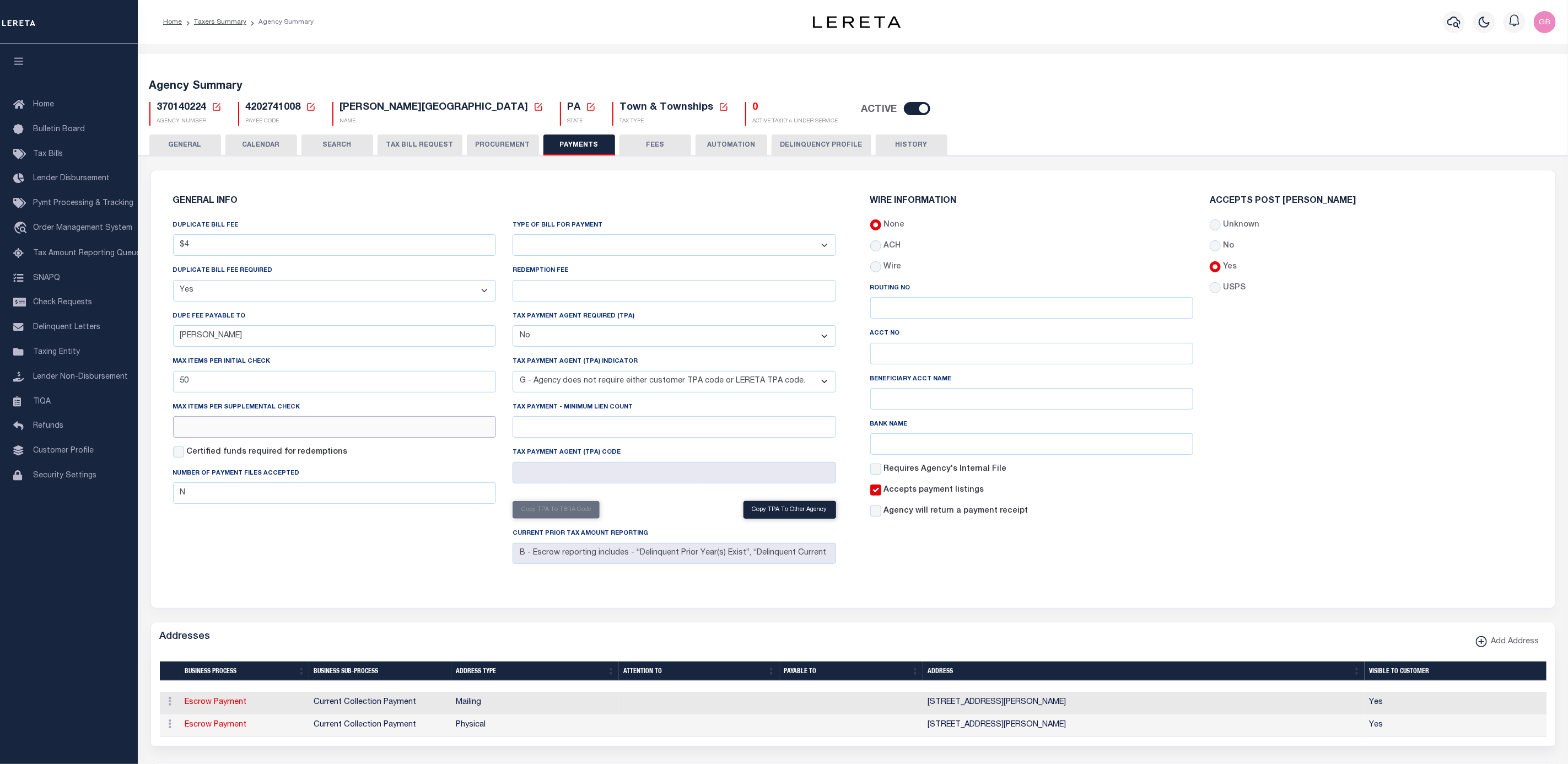
click at [271, 431] on input "text" at bounding box center [335, 427] width 323 height 22
type input "50"
click at [1491, 454] on div "Accepts Post [PERSON_NAME] Unknown No Yes" at bounding box center [1371, 362] width 340 height 330
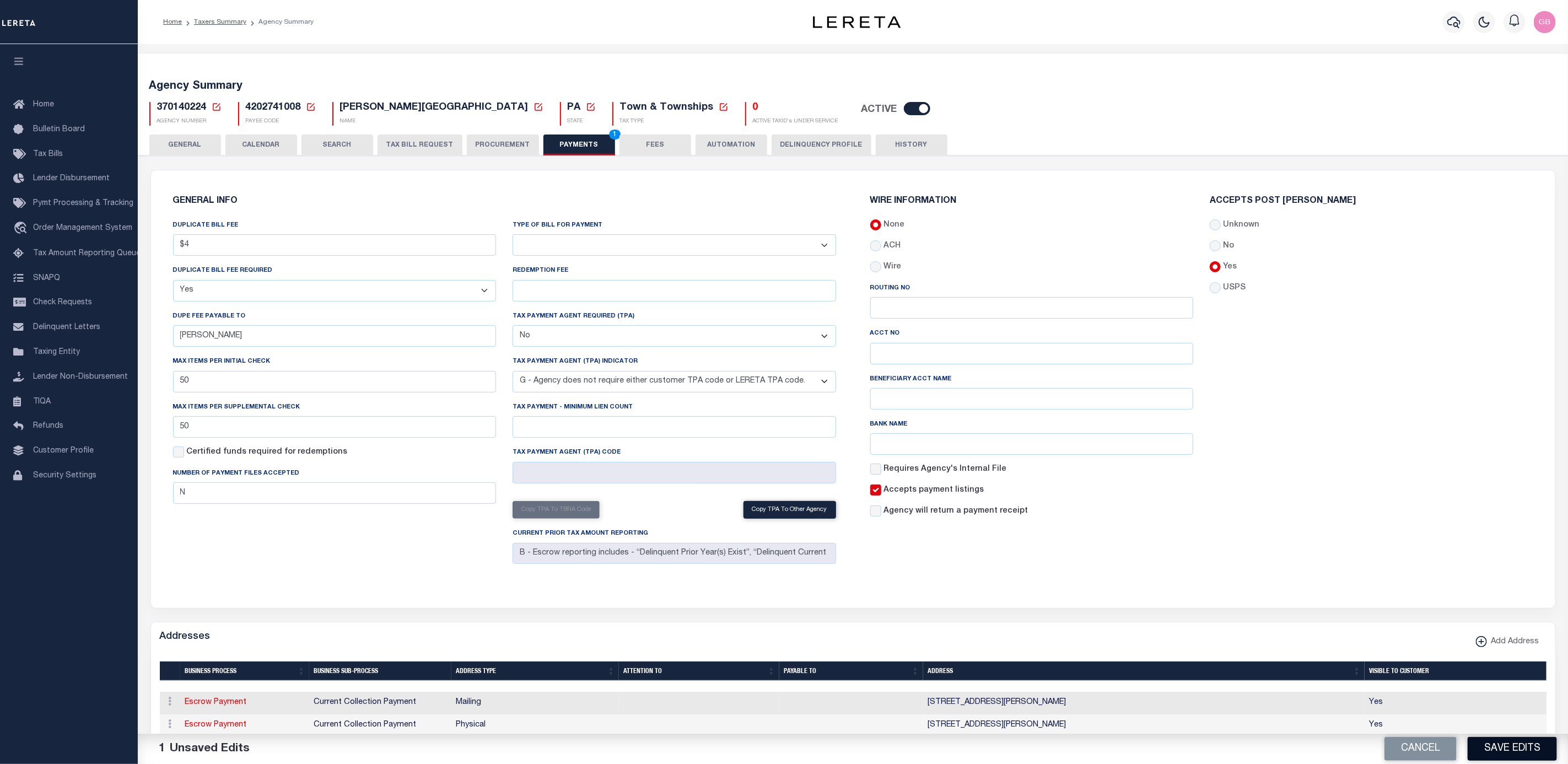
click at [1514, 748] on button "Save Edits" at bounding box center [1512, 749] width 89 height 24
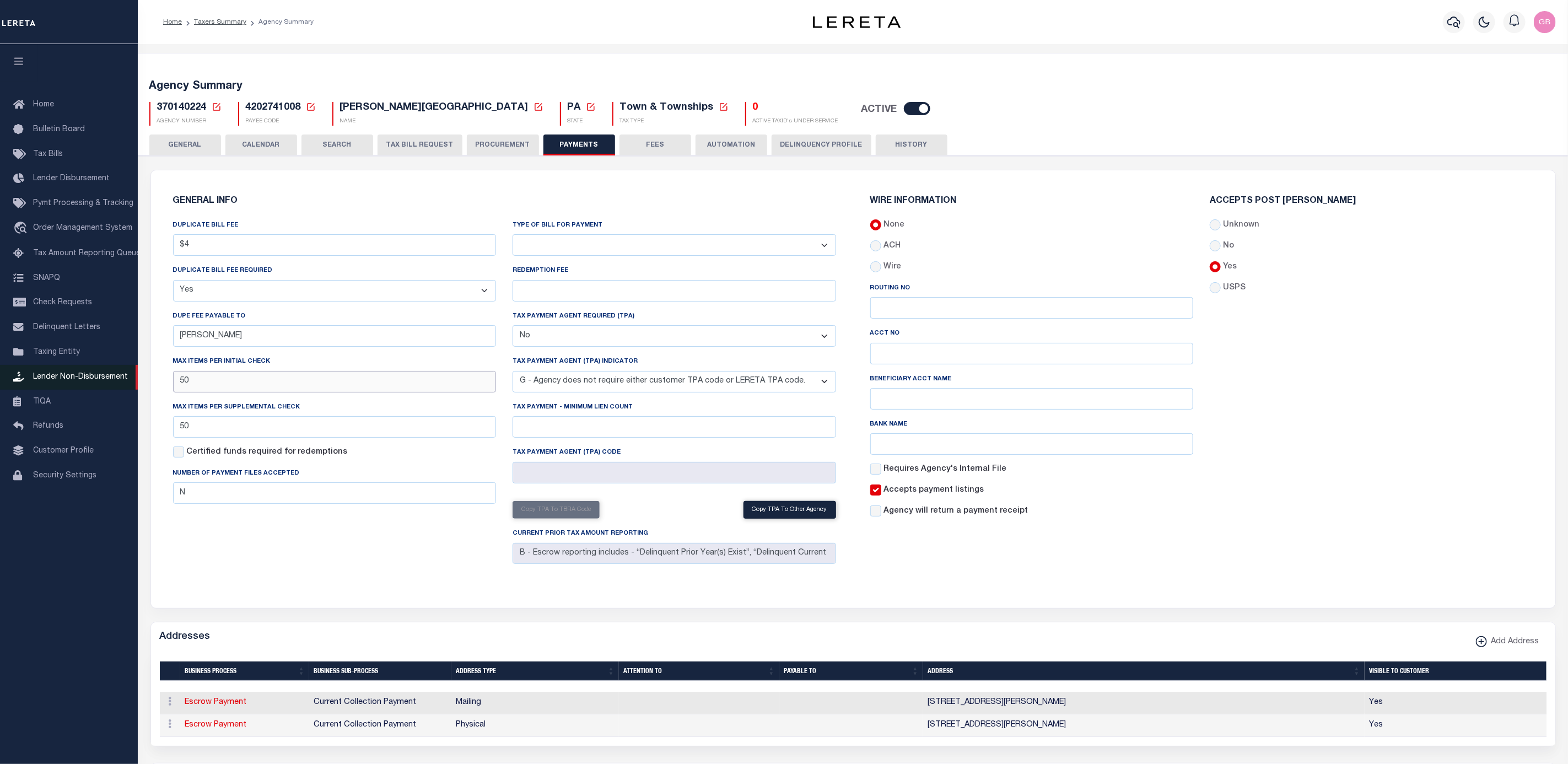
drag, startPoint x: 200, startPoint y: 386, endPoint x: 116, endPoint y: 379, distance: 84.3
click at [118, 382] on div "Home Taxers Summary Agency Summary" at bounding box center [784, 677] width 1568 height 1355
type input "100"
drag, startPoint x: 1477, startPoint y: 465, endPoint x: 1520, endPoint y: 532, distance: 79.6
click at [1477, 465] on div "Accepts Post [PERSON_NAME] Unknown No Yes" at bounding box center [1371, 362] width 340 height 330
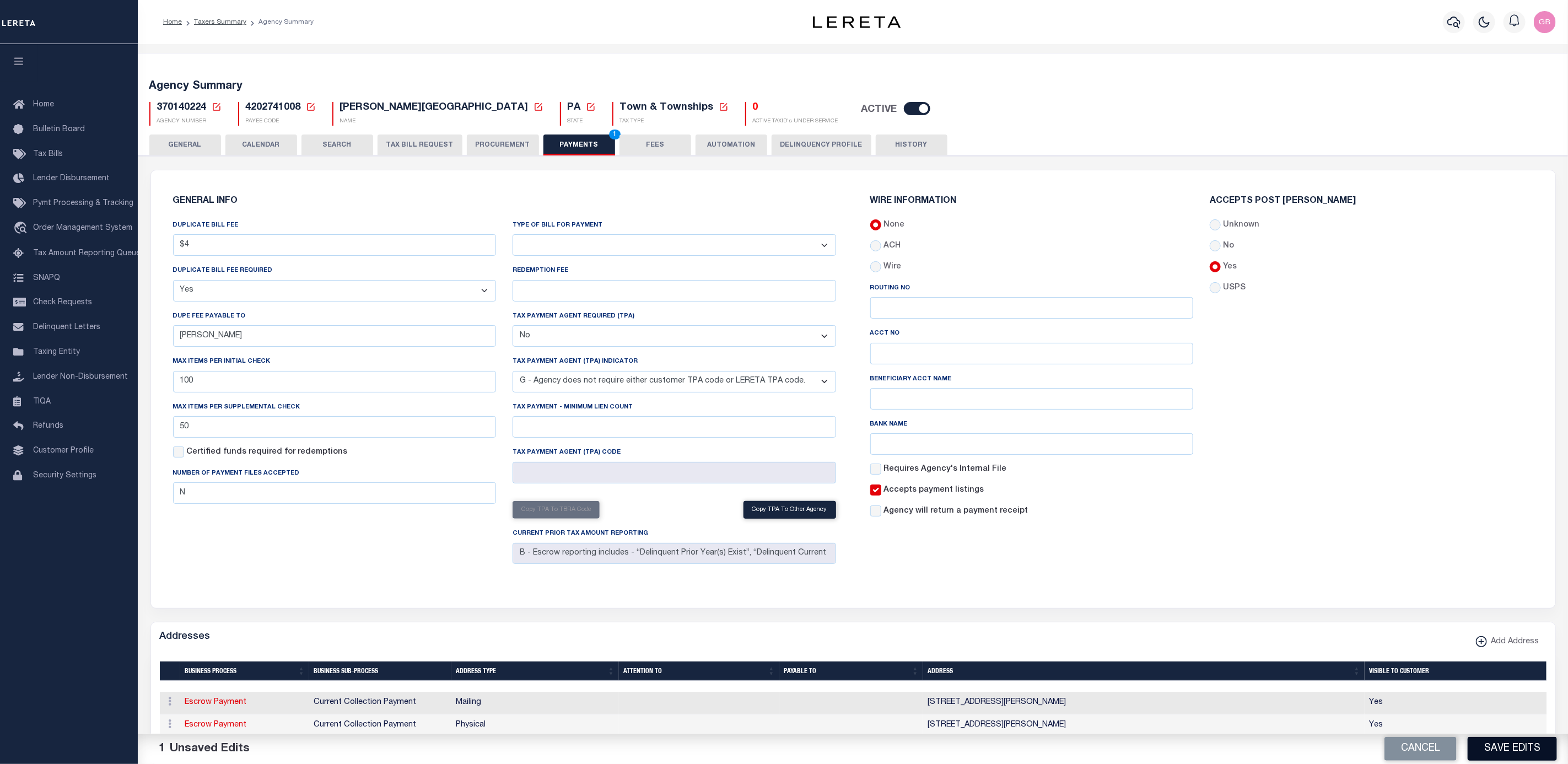
click at [1524, 741] on button "Save Edits" at bounding box center [1512, 749] width 89 height 24
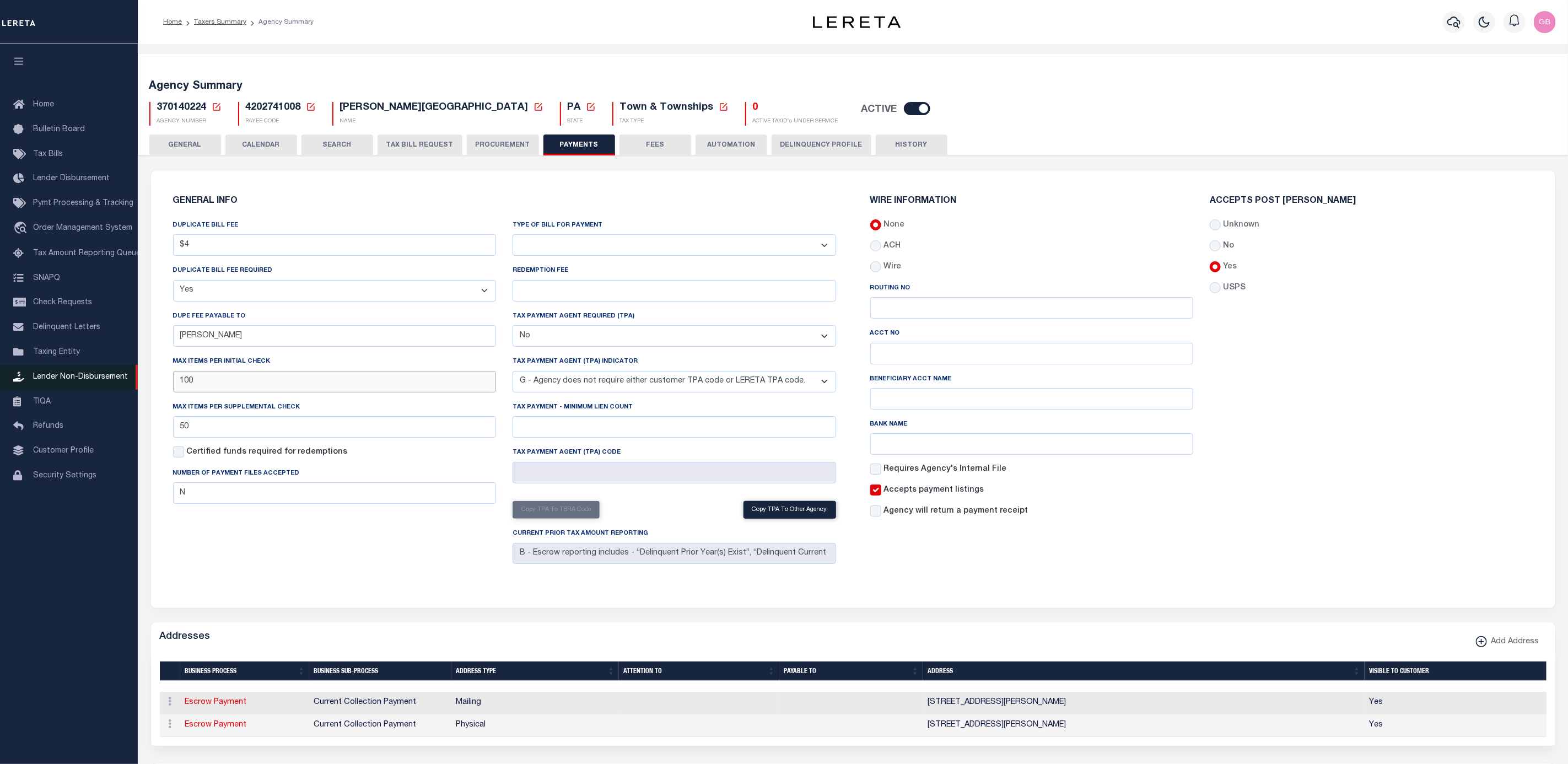
drag, startPoint x: 217, startPoint y: 385, endPoint x: 138, endPoint y: 378, distance: 79.3
click at [138, 378] on div "Home Taxers Summary Agency Summary" at bounding box center [784, 677] width 1568 height 1355
drag, startPoint x: 146, startPoint y: 427, endPoint x: 120, endPoint y: 427, distance: 26.0
click at [120, 427] on div "Home Taxers Summary Agency Summary" at bounding box center [784, 677] width 1568 height 1355
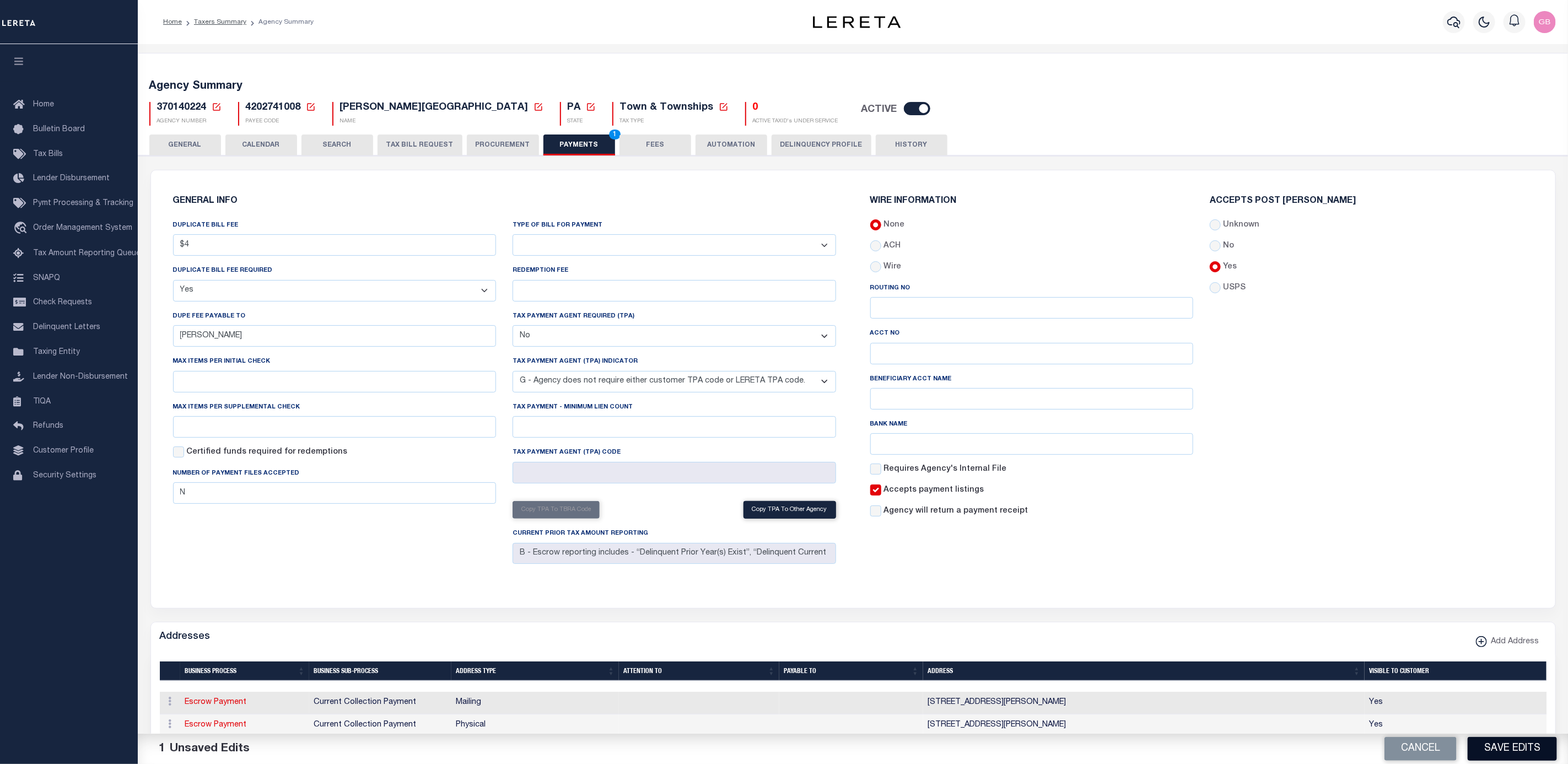
click at [1524, 742] on button "Save Edits" at bounding box center [1512, 749] width 89 height 24
